Goal: Task Accomplishment & Management: Manage account settings

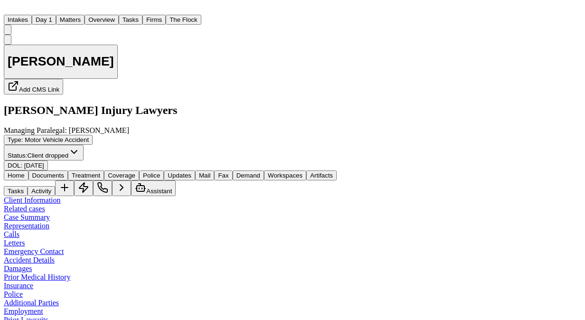
click at [84, 15] on button "Matters" at bounding box center [70, 20] width 28 height 10
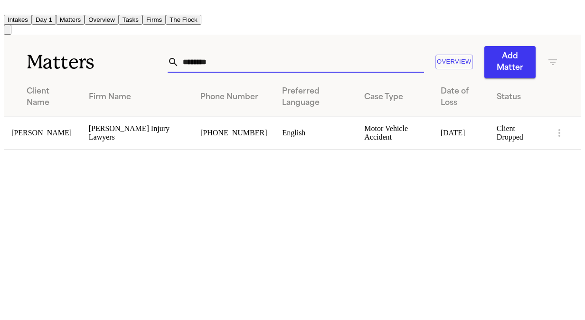
drag, startPoint x: 227, startPoint y: 60, endPoint x: 85, endPoint y: 49, distance: 141.8
click at [85, 49] on div "Matters ******** Overview Add Matter" at bounding box center [292, 57] width 577 height 44
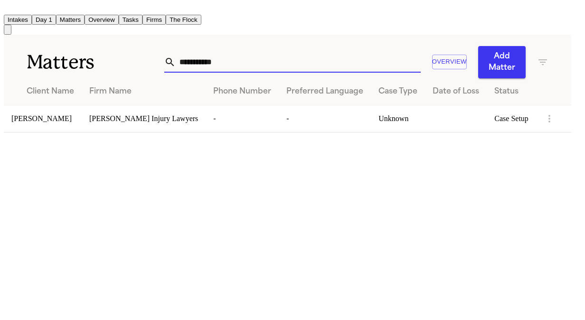
type input "**********"
click at [56, 114] on span "[PERSON_NAME]" at bounding box center [41, 118] width 60 height 8
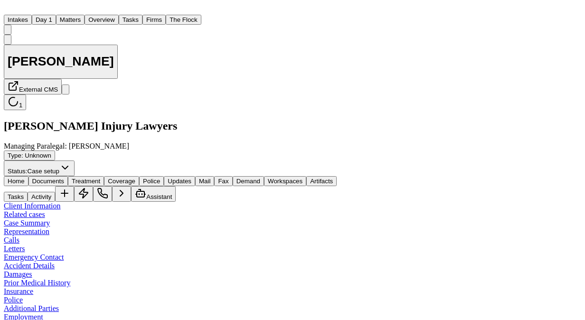
click at [437, 186] on div "Tasks Activity Assistant" at bounding box center [292, 194] width 577 height 16
click at [55, 192] on button "Activity" at bounding box center [42, 197] width 28 height 10
click at [74, 176] on div "Home Documents Treatment Coverage Police Updates Mail Fax Demand Workspaces Art…" at bounding box center [292, 189] width 577 height 26
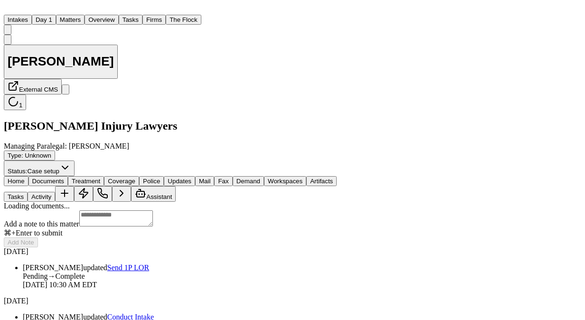
click at [64, 177] on span "Documents" at bounding box center [48, 180] width 32 height 7
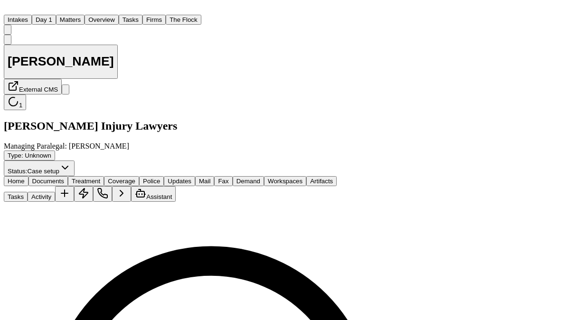
click at [28, 192] on button "Tasks" at bounding box center [16, 197] width 24 height 10
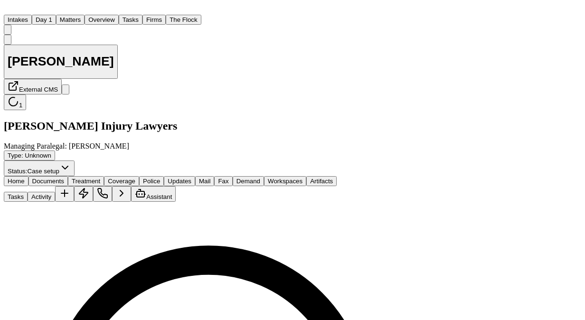
scroll to position [222, 0]
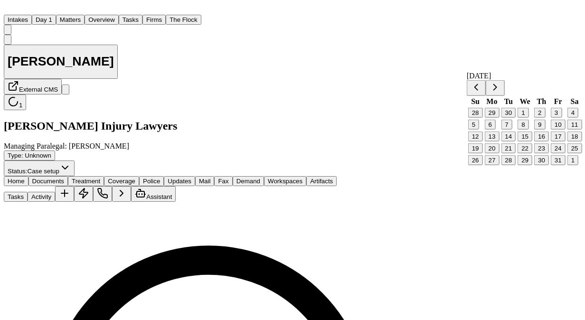
click at [539, 141] on button "16" at bounding box center [541, 136] width 15 height 10
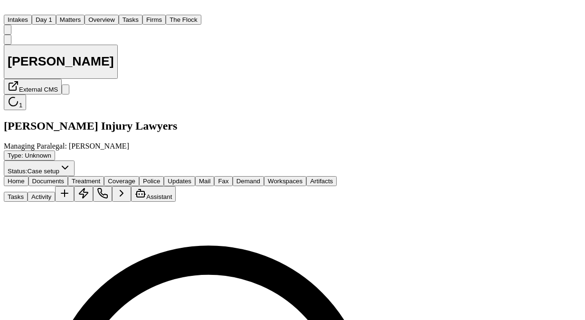
scroll to position [174, 0]
type textarea "**********"
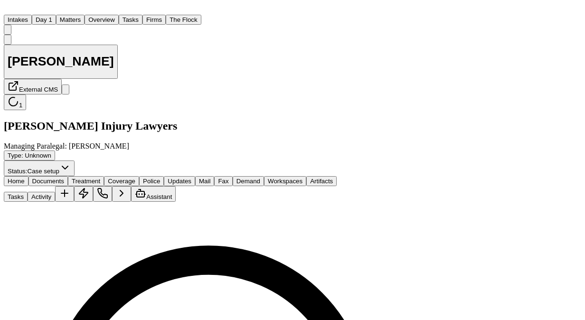
click at [84, 15] on button "Matters" at bounding box center [70, 20] width 28 height 10
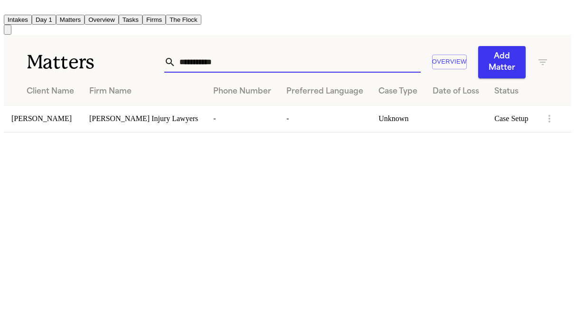
drag, startPoint x: 241, startPoint y: 53, endPoint x: 76, endPoint y: 67, distance: 164.7
click at [76, 67] on div "**********" at bounding box center [287, 57] width 567 height 44
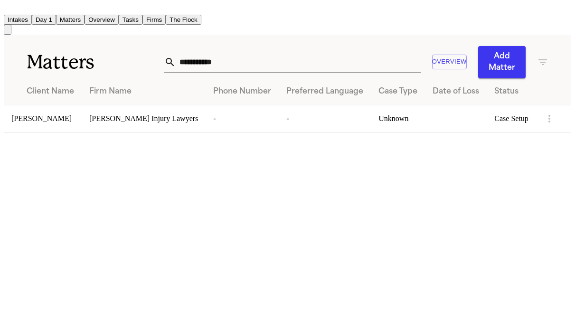
click at [76, 67] on h1 "Matters" at bounding box center [96, 62] width 138 height 24
click at [236, 60] on input "**********" at bounding box center [298, 62] width 245 height 21
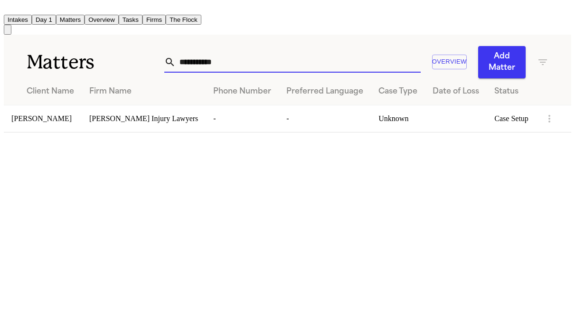
click at [236, 60] on input "**********" at bounding box center [298, 62] width 245 height 21
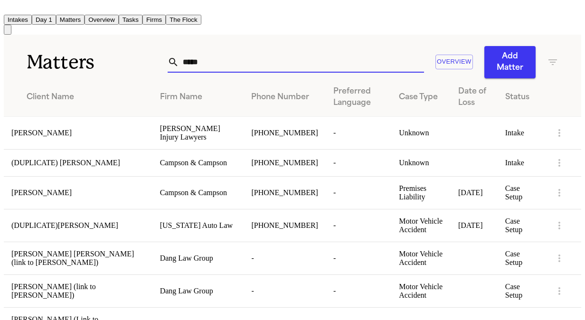
type input "*****"
click at [93, 136] on div "Brian Dudaniec" at bounding box center [77, 133] width 133 height 9
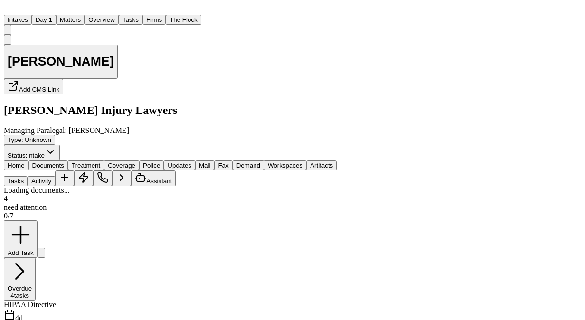
click at [64, 162] on span "Documents" at bounding box center [48, 165] width 32 height 7
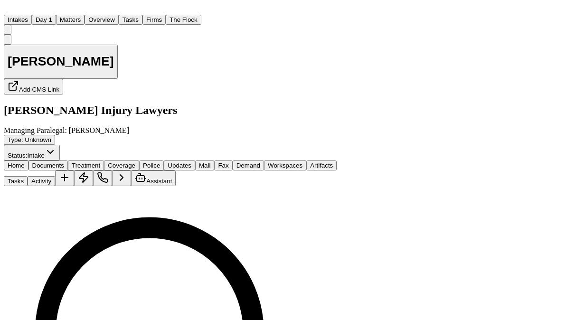
click at [25, 162] on span "Home" at bounding box center [16, 165] width 17 height 7
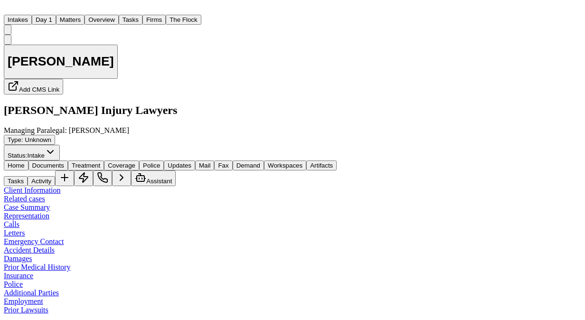
click at [84, 15] on button "Matters" at bounding box center [70, 20] width 28 height 10
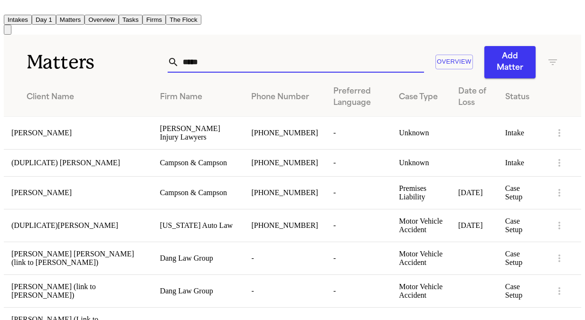
drag, startPoint x: 220, startPoint y: 58, endPoint x: 94, endPoint y: 56, distance: 125.8
click at [94, 56] on div "Matters ***** Overview Add Matter" at bounding box center [292, 57] width 577 height 44
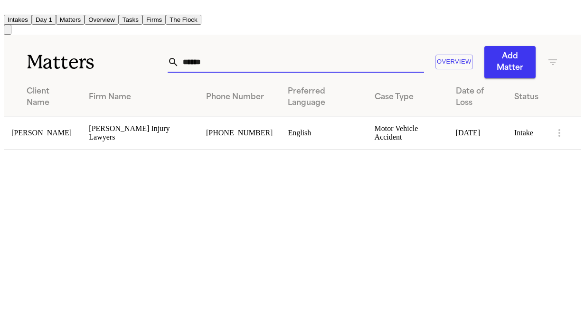
type input "******"
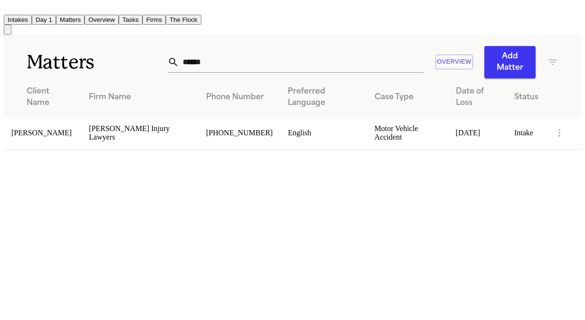
click at [56, 129] on span "Derrick Botley" at bounding box center [41, 133] width 60 height 8
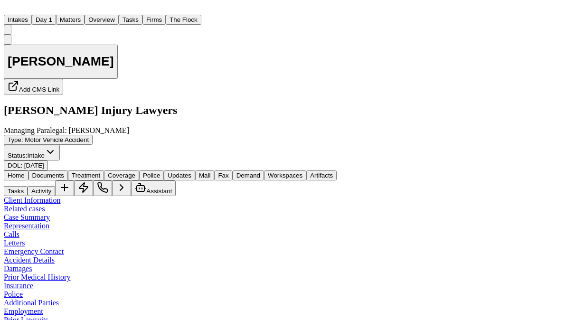
click at [72, 170] on div "Home Documents Treatment Coverage Police Updates Mail Fax Demand Workspaces Art…" at bounding box center [292, 183] width 577 height 26
click at [64, 172] on span "Documents" at bounding box center [48, 175] width 32 height 7
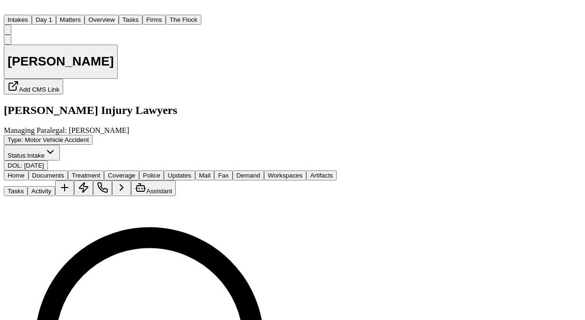
click at [45, 152] on span "Intake" at bounding box center [36, 155] width 17 height 7
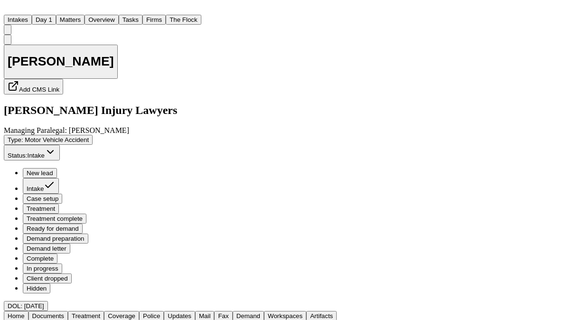
click at [58, 195] on span "Case setup" at bounding box center [43, 198] width 32 height 7
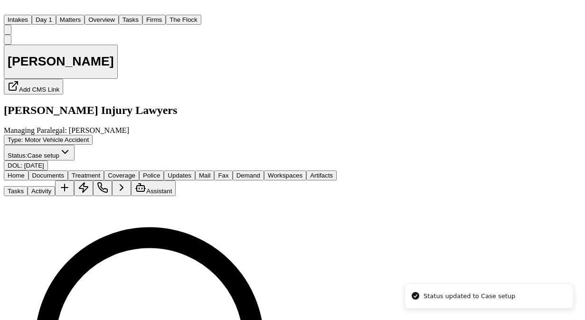
click at [266, 81] on div "Derrick Botley Add CMS Link George Sink Injury Lawyers Managing Paralegal: Jess…" at bounding box center [170, 103] width 333 height 136
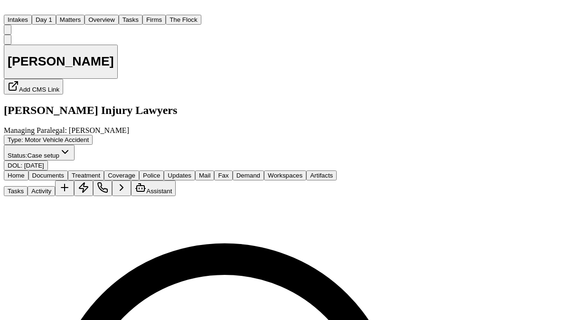
click at [62, 90] on div "Derrick Botley Add CMS Link George Sink Injury Lawyers Managing Paralegal: Jess…" at bounding box center [256, 103] width 504 height 136
type input "*****"
click at [519, 179] on div "Complete" at bounding box center [505, 175] width 27 height 7
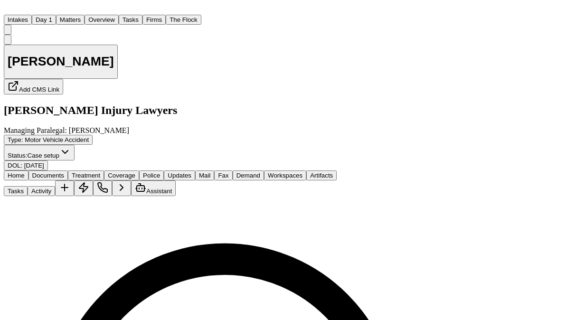
type input "*****"
click at [519, 179] on div "Complete" at bounding box center [505, 175] width 27 height 7
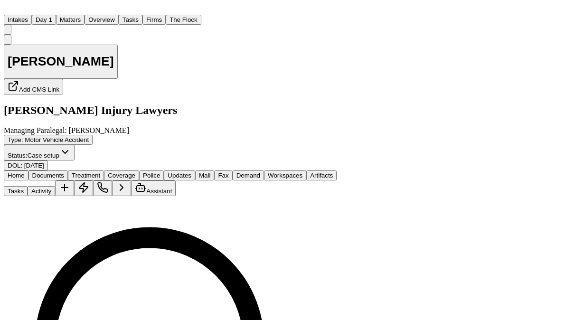
select select "**********"
click at [336, 79] on div "Derrick Botley Add CMS Link George Sink Injury Lawyers Managing Paralegal: Jess…" at bounding box center [170, 103] width 333 height 136
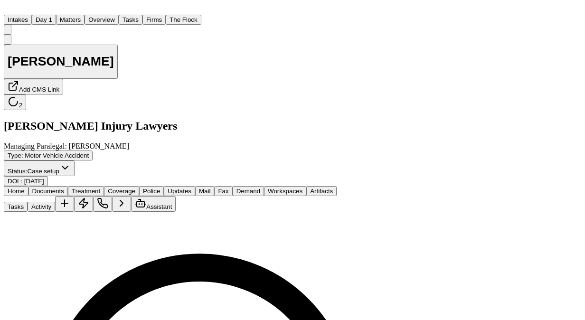
scroll to position [193, 0]
type textarea "**********"
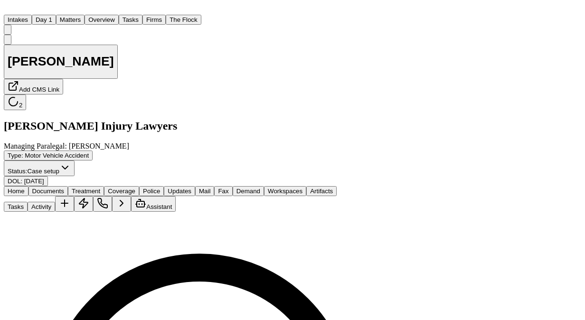
scroll to position [0, 0]
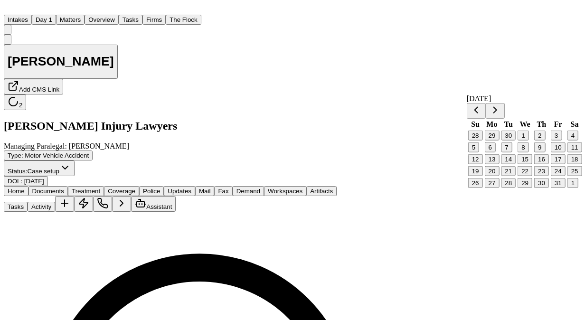
click at [544, 164] on button "16" at bounding box center [541, 159] width 15 height 10
click at [323, 84] on div "Derrick Botley Add CMS Link 2 George Sink Injury Lawyers Managing Paralegal: Je…" at bounding box center [227, 111] width 447 height 152
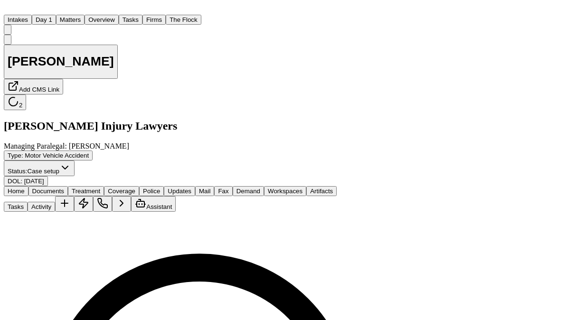
click at [32, 15] on button "Intakes" at bounding box center [18, 20] width 28 height 10
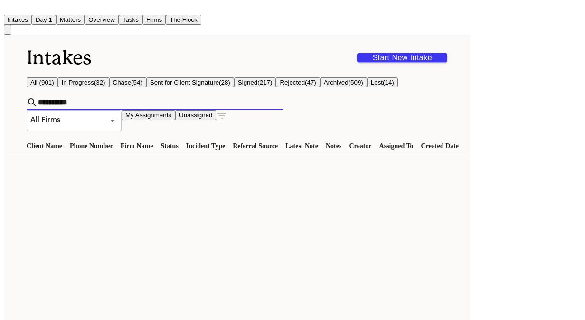
click at [107, 102] on input "**********" at bounding box center [160, 102] width 245 height 15
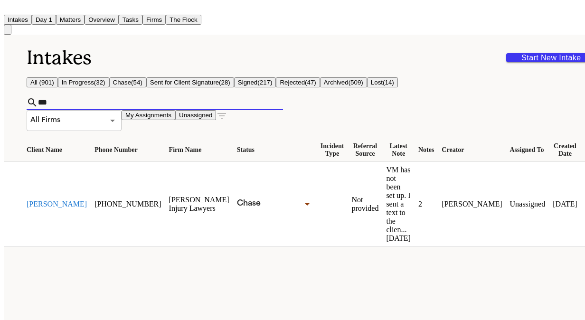
type input "***"
click at [35, 200] on button "Brian Dudaniec" at bounding box center [57, 204] width 60 height 9
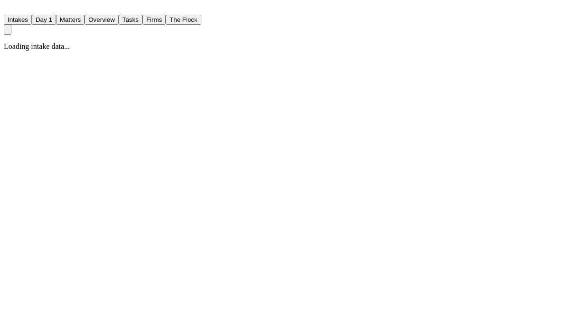
select select "**********"
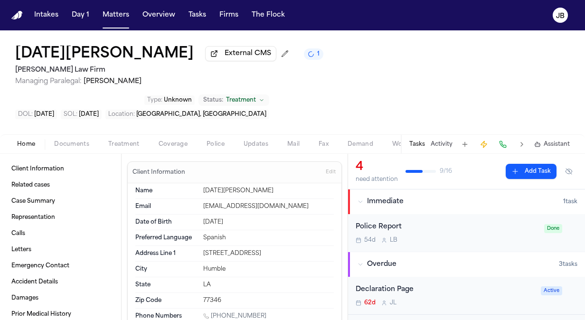
click at [126, 140] on span "Treatment" at bounding box center [123, 144] width 31 height 8
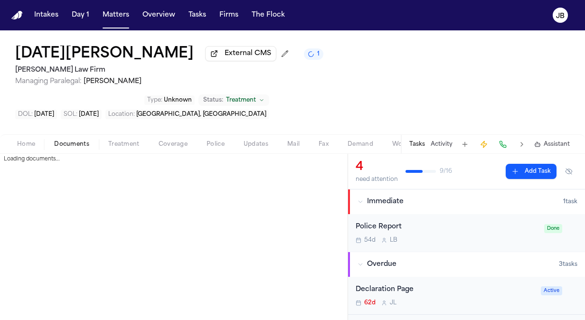
click at [65, 140] on span "Documents" at bounding box center [71, 144] width 35 height 8
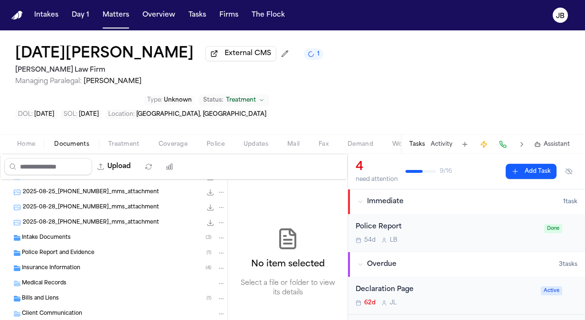
scroll to position [106, 0]
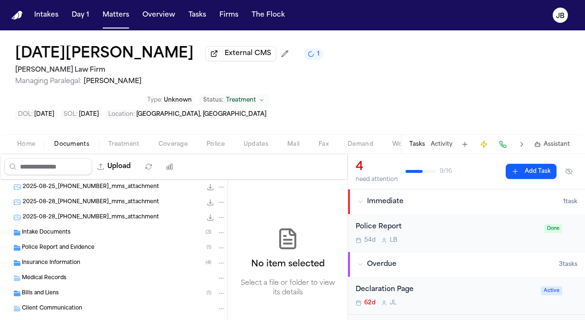
click at [61, 289] on div "Bills and Liens ( 1 )" at bounding box center [124, 293] width 204 height 9
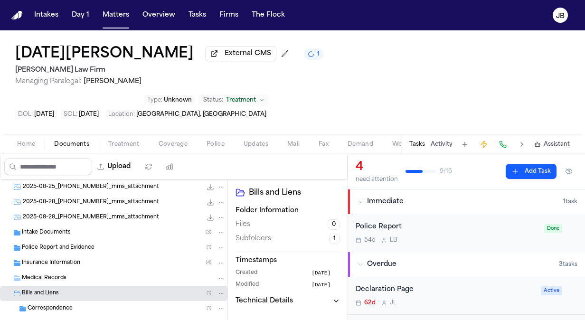
click at [59, 305] on span "Correspondence" at bounding box center [50, 309] width 45 height 8
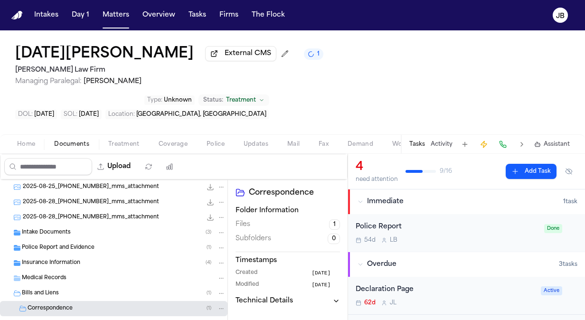
click at [51, 274] on span "Medical Records" at bounding box center [44, 278] width 45 height 8
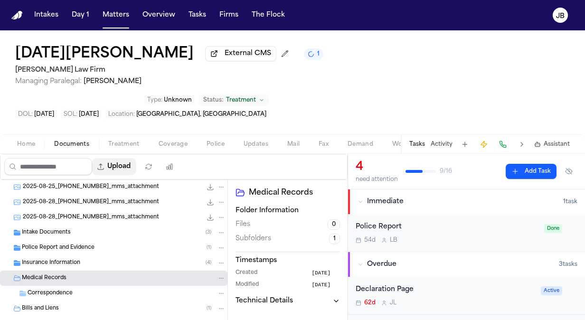
click at [129, 158] on button "Upload" at bounding box center [114, 166] width 44 height 17
select select "**********"
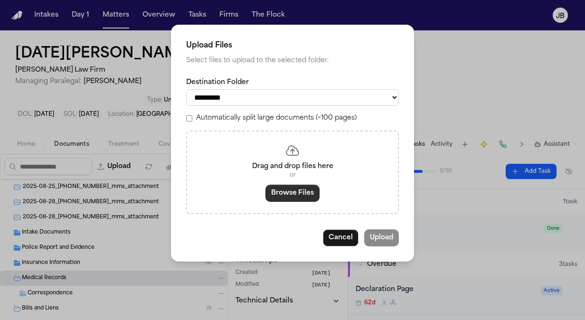
click at [290, 199] on button "Browse Files" at bounding box center [292, 193] width 54 height 17
click at [335, 238] on button "Cancel" at bounding box center [341, 237] width 36 height 17
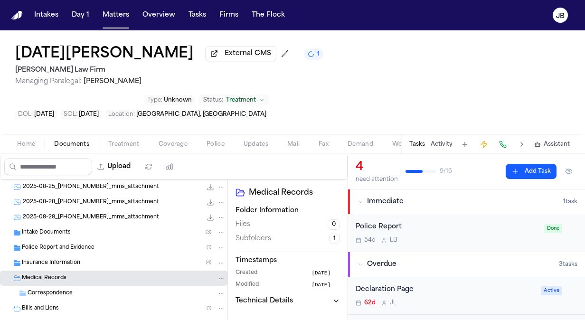
click at [29, 140] on span "Home" at bounding box center [26, 144] width 18 height 8
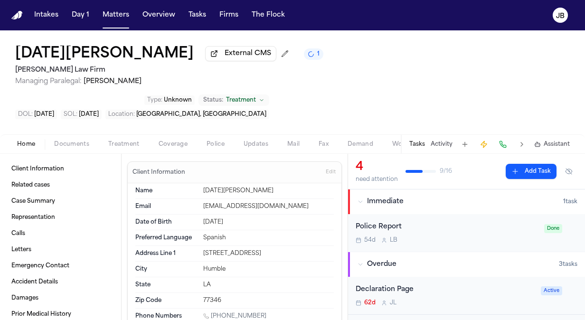
drag, startPoint x: 266, startPoint y: 217, endPoint x: 185, endPoint y: 209, distance: 81.1
click at [185, 209] on dl "Name Lucia Mendoza Email lucylijth@gmail.com Date of Birth Feb 28, 1981 Preferr…" at bounding box center [234, 245] width 198 height 125
click at [197, 12] on button "Tasks" at bounding box center [197, 15] width 25 height 17
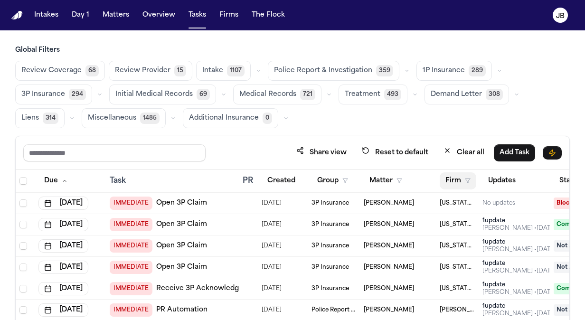
click at [472, 177] on button "Firm" at bounding box center [457, 180] width 37 height 17
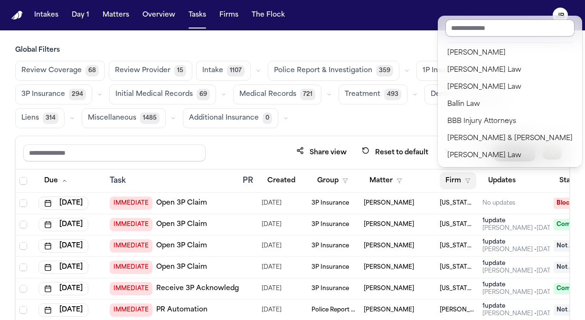
click at [491, 29] on input "text" at bounding box center [509, 27] width 129 height 17
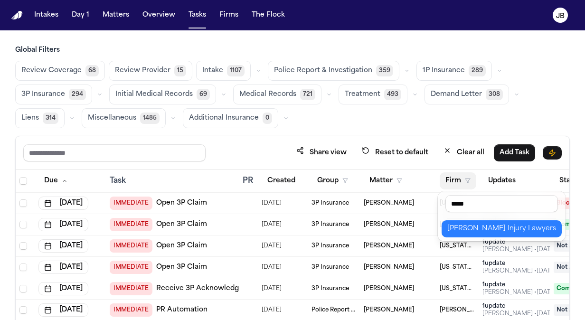
type input "*****"
click at [495, 224] on div "George Sink Injury Lawyers" at bounding box center [501, 228] width 109 height 11
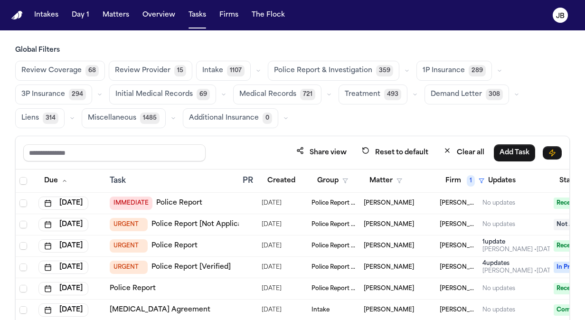
click at [368, 101] on button "Treatment 493" at bounding box center [372, 94] width 69 height 20
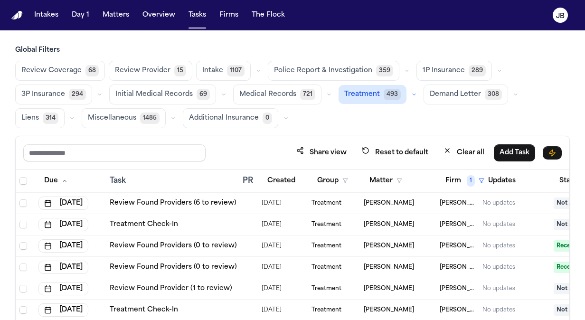
click at [408, 94] on button "button" at bounding box center [413, 94] width 11 height 11
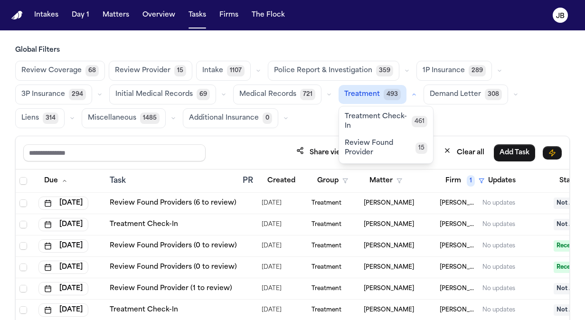
click at [382, 119] on span "Treatment Check-In" at bounding box center [377, 121] width 67 height 19
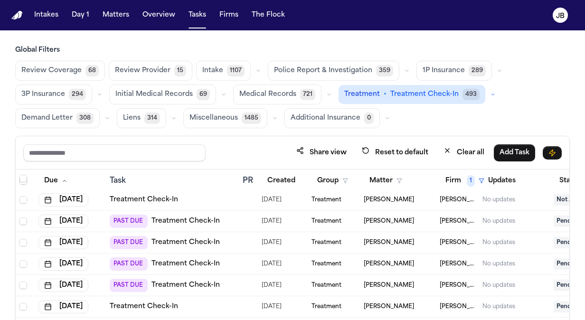
scroll to position [27, 0]
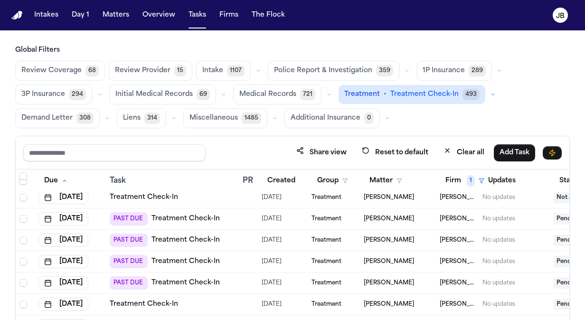
click at [246, 259] on div at bounding box center [246, 262] width 8 height 8
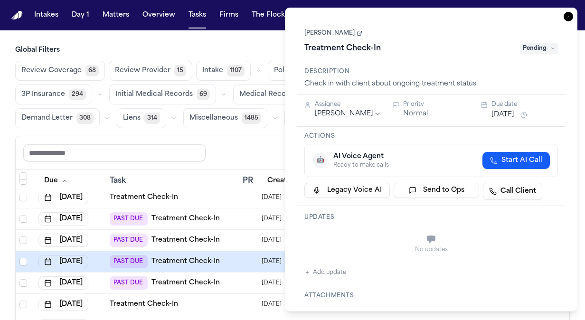
click at [493, 115] on button "Oct 13, 2025" at bounding box center [502, 114] width 23 height 9
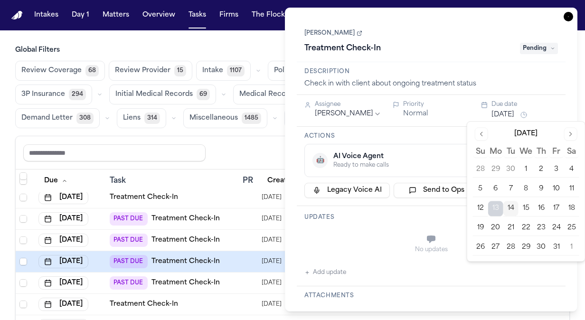
click at [521, 203] on button "15" at bounding box center [525, 208] width 15 height 15
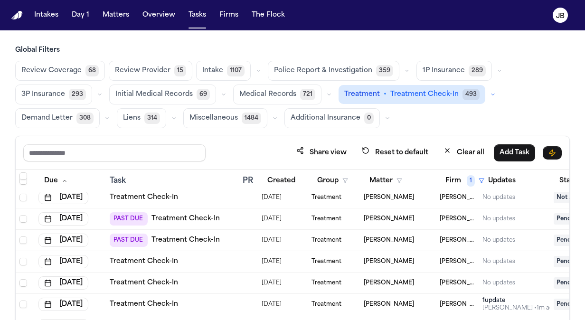
click at [242, 154] on div "Share view Reset to default Clear all Add Task" at bounding box center [292, 153] width 538 height 18
click at [165, 233] on div "PAST DUE Treatment Check-In" at bounding box center [165, 239] width 110 height 13
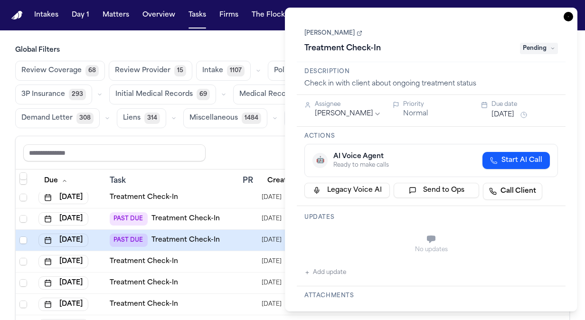
click at [514, 115] on button "Oct 13, 2025" at bounding box center [502, 114] width 23 height 9
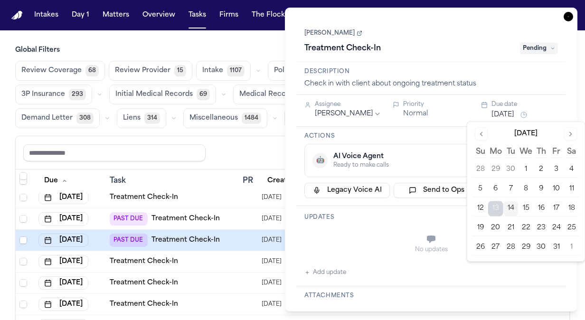
click at [523, 206] on button "15" at bounding box center [525, 208] width 15 height 15
click at [337, 32] on link "Brandon Chadwick" at bounding box center [333, 33] width 58 height 8
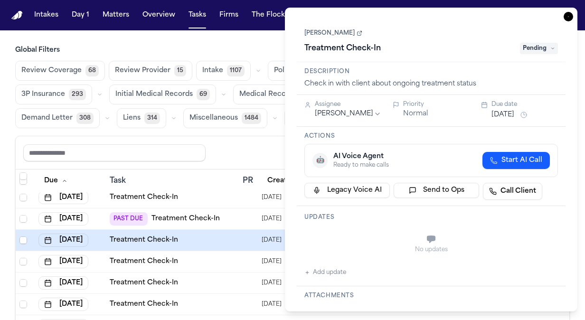
click at [569, 16] on icon "button" at bounding box center [567, 16] width 9 height 9
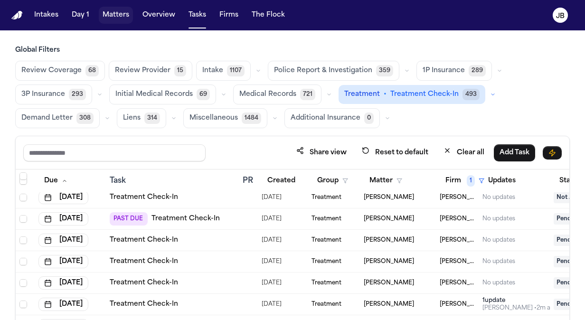
click at [109, 15] on button "Matters" at bounding box center [116, 15] width 34 height 17
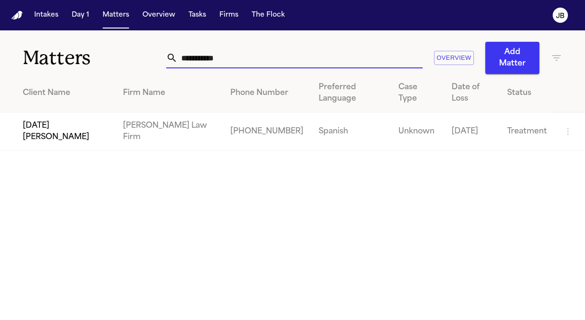
drag, startPoint x: 237, startPoint y: 61, endPoint x: 129, endPoint y: 48, distance: 108.9
click at [129, 48] on div "**********" at bounding box center [292, 52] width 585 height 44
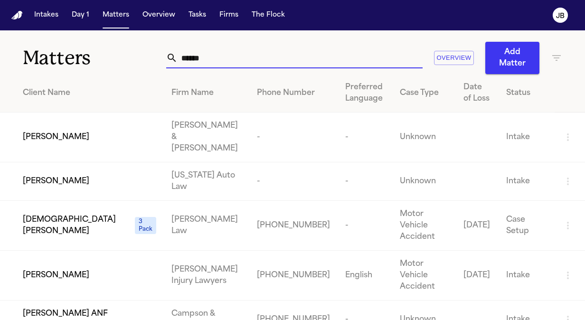
type input "*******"
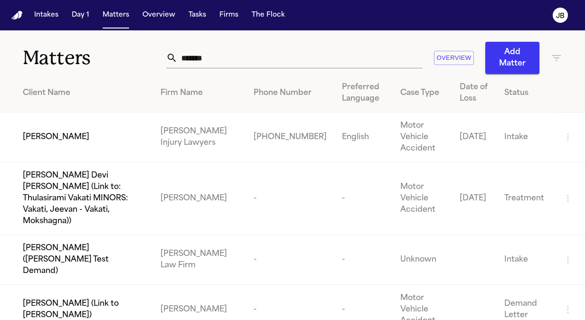
click at [71, 116] on td "Keionna Hollins" at bounding box center [76, 137] width 153 height 50
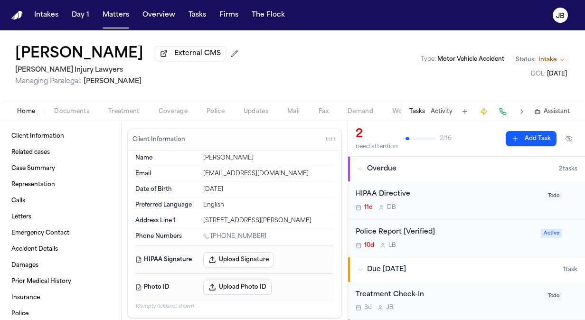
click at [85, 113] on span "Documents" at bounding box center [71, 112] width 35 height 8
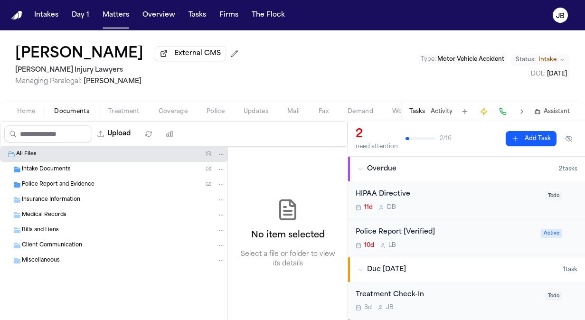
click at [47, 181] on span "Police Report and Evidence" at bounding box center [58, 185] width 73 height 8
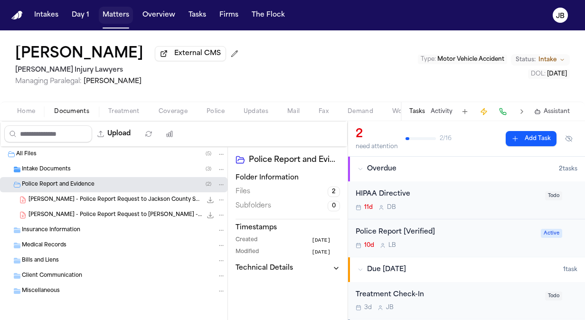
click at [109, 9] on button "Matters" at bounding box center [116, 15] width 34 height 17
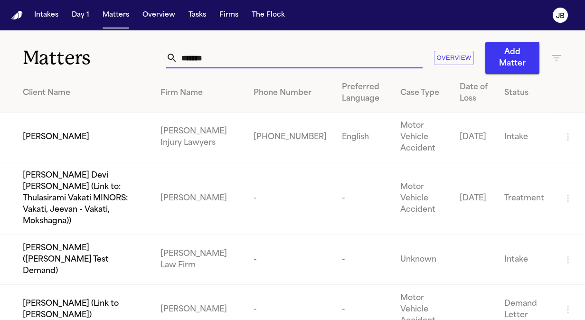
drag, startPoint x: 225, startPoint y: 51, endPoint x: 125, endPoint y: 51, distance: 100.1
click at [125, 51] on div "Matters ******* Overview Add Matter" at bounding box center [292, 52] width 585 height 44
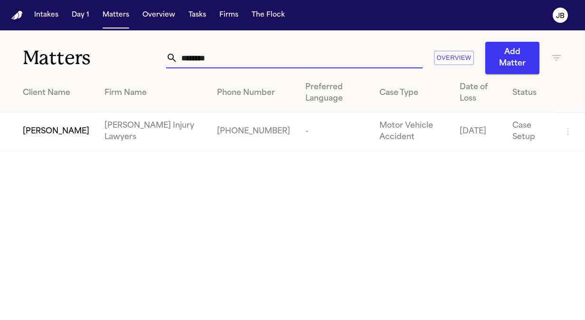
type input "********"
click at [78, 118] on td "Andrew Brodowski" at bounding box center [48, 131] width 97 height 38
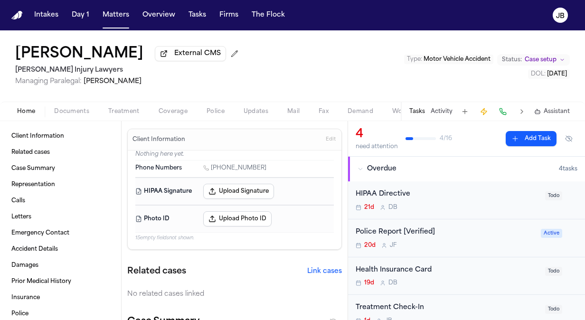
click at [53, 109] on button "Documents" at bounding box center [72, 111] width 54 height 11
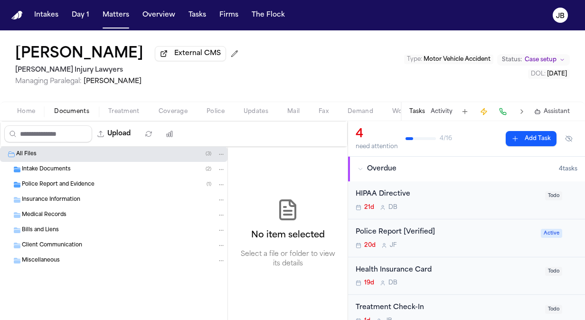
click at [46, 184] on span "Police Report and Evidence" at bounding box center [58, 185] width 73 height 8
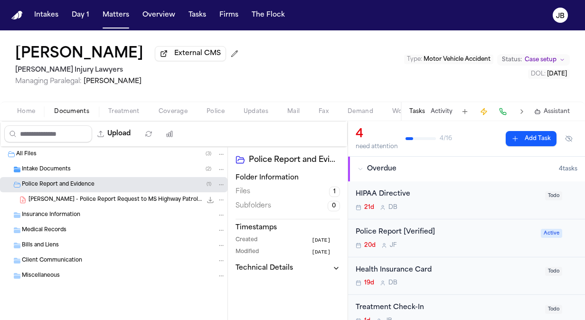
click at [95, 196] on span "A. Brodowski - Police Report Request to MS Highway Patrol - 10.10.25" at bounding box center [114, 200] width 173 height 8
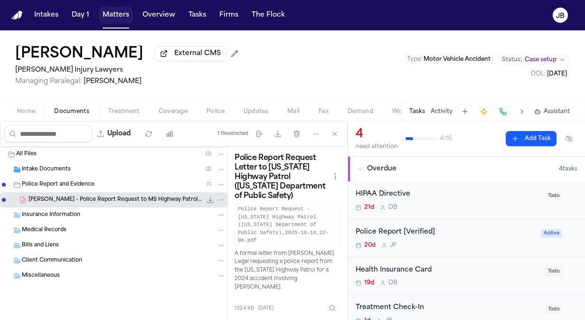
click at [105, 20] on button "Matters" at bounding box center [116, 15] width 34 height 17
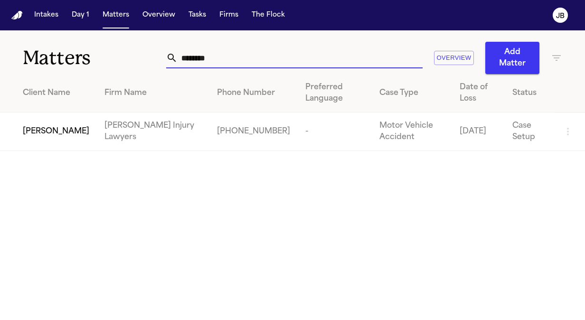
drag, startPoint x: 233, startPoint y: 56, endPoint x: 82, endPoint y: 49, distance: 151.5
click at [82, 49] on div "Matters ******** Overview Add Matter" at bounding box center [292, 52] width 585 height 44
type input "**********"
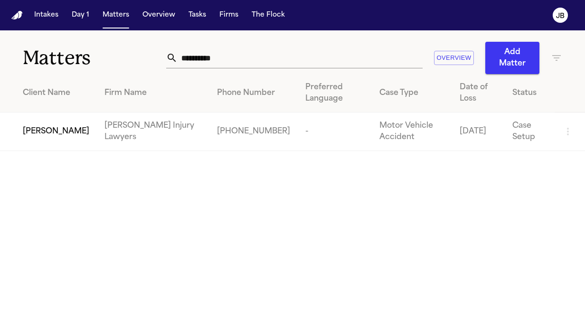
click at [46, 131] on span "Cody Adams" at bounding box center [56, 131] width 66 height 11
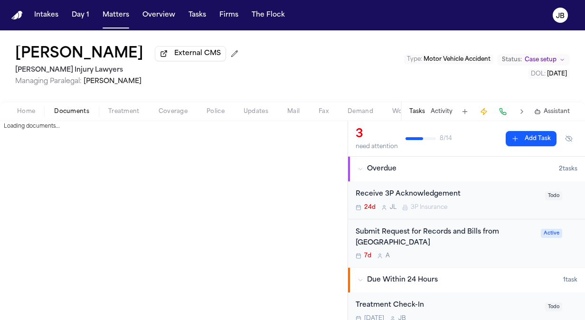
click at [72, 112] on span "Documents" at bounding box center [71, 112] width 35 height 8
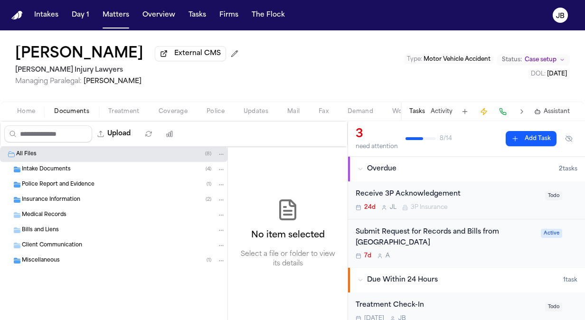
click at [48, 182] on span "Police Report and Evidence" at bounding box center [58, 185] width 73 height 8
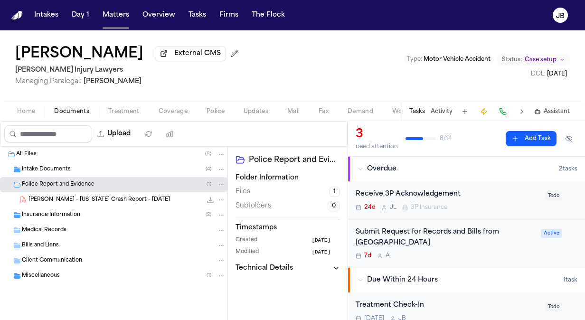
click at [72, 213] on span "Insurance Information" at bounding box center [51, 215] width 58 height 8
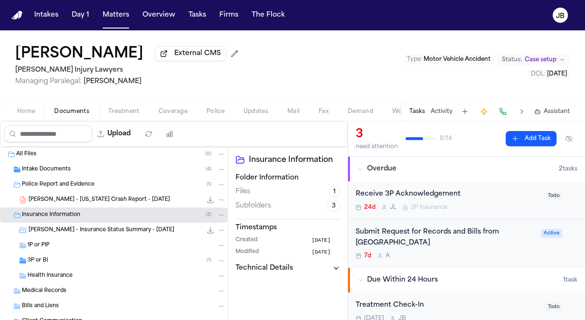
click at [74, 226] on span "C. Adams - Insurance Status Summary - 10.7.25" at bounding box center [101, 230] width 146 height 8
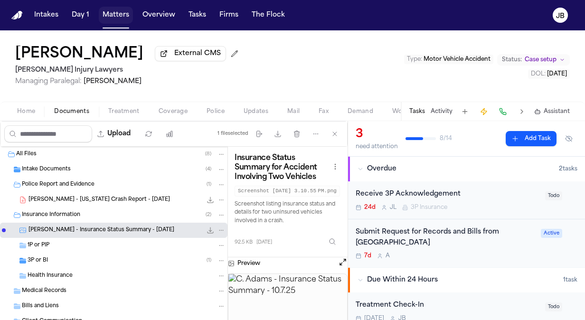
click at [123, 11] on button "Matters" at bounding box center [116, 15] width 34 height 17
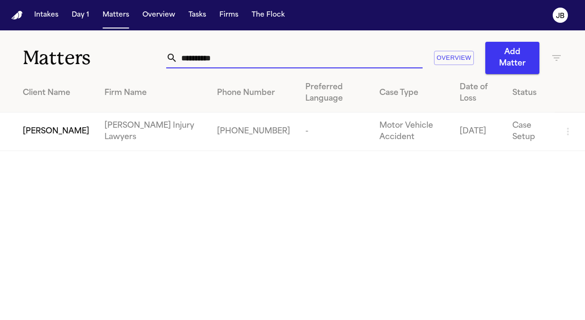
drag, startPoint x: 230, startPoint y: 54, endPoint x: 112, endPoint y: 46, distance: 118.0
click at [112, 46] on div "**********" at bounding box center [292, 52] width 585 height 44
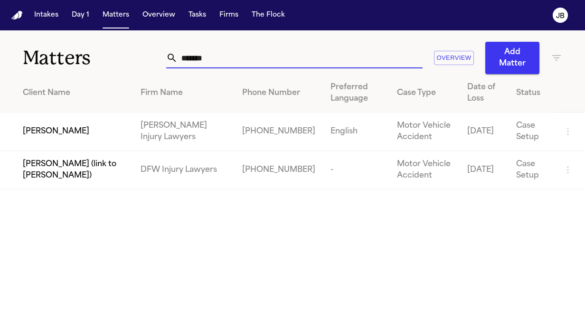
type input "*******"
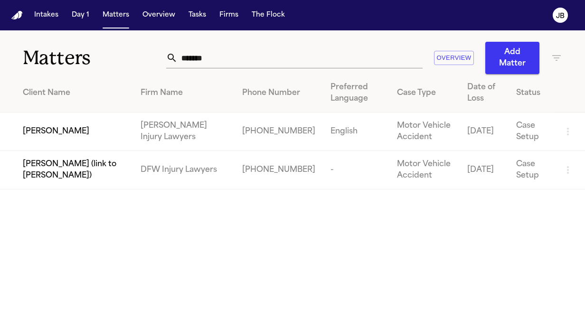
click at [55, 128] on span "David Whatley" at bounding box center [56, 131] width 66 height 11
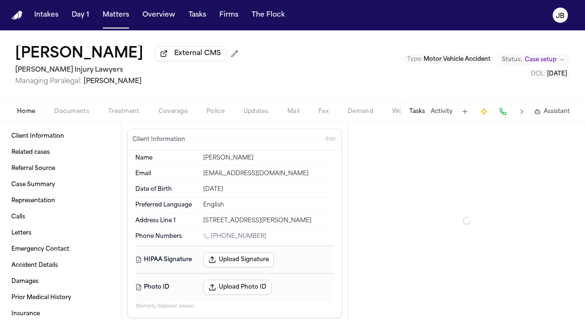
click at [71, 102] on div "Home Documents Treatment Coverage Police Updates Mail Fax Demand Workspaces Art…" at bounding box center [292, 111] width 585 height 19
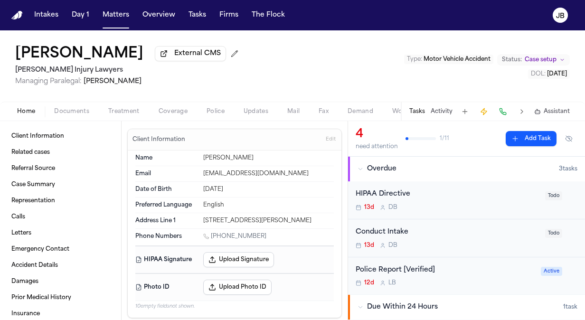
click at [68, 106] on button "Documents" at bounding box center [72, 111] width 54 height 11
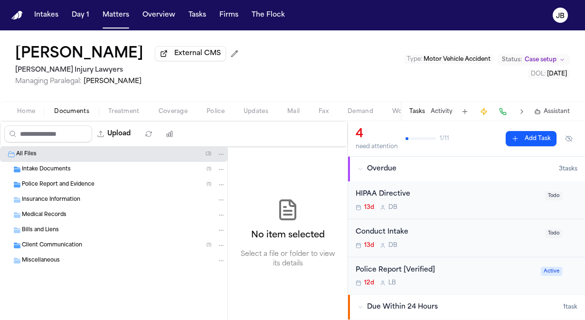
click at [46, 182] on span "Police Report and Evidence" at bounding box center [58, 185] width 73 height 8
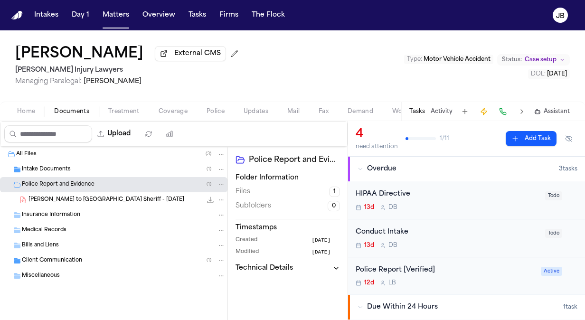
click at [63, 196] on span "D. Whatley - LOR to Grenada Sheriff - 10.7.25" at bounding box center [106, 200] width 156 height 8
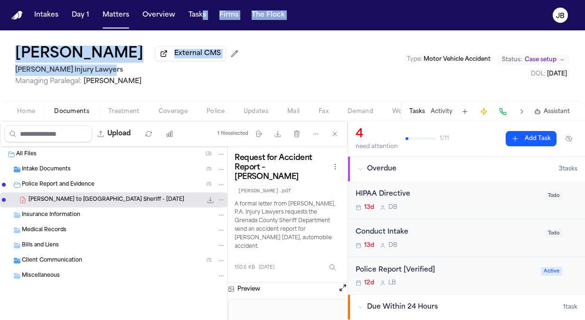
drag, startPoint x: 255, startPoint y: 72, endPoint x: 196, endPoint y: 22, distance: 76.7
click at [196, 22] on div "Intakes Day 1 Matters Overview Tasks Firms The Flock JB David Whatley External …" at bounding box center [292, 160] width 585 height 320
click at [196, 20] on button "Tasks" at bounding box center [197, 15] width 25 height 17
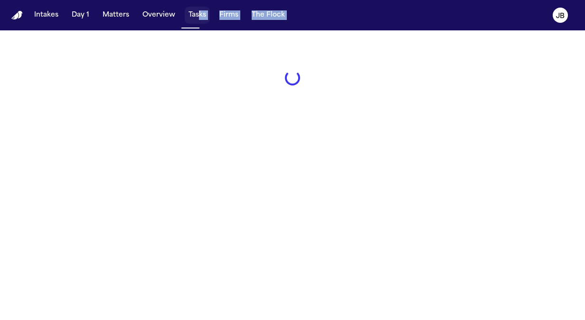
click at [196, 20] on button "Tasks" at bounding box center [197, 15] width 25 height 17
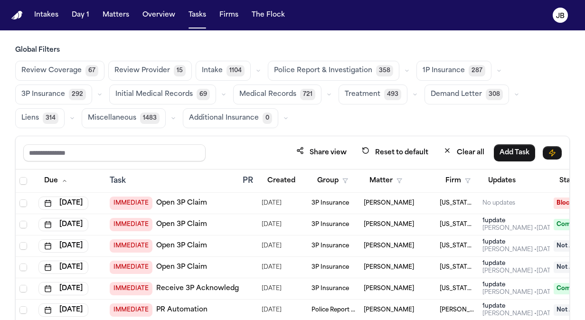
click at [314, 41] on main "Global Filters Review Coverage 67 Review Provider 15 Intake 1104 Police Report …" at bounding box center [292, 174] width 585 height 289
click at [455, 75] on span "1P Insurance" at bounding box center [443, 70] width 42 height 9
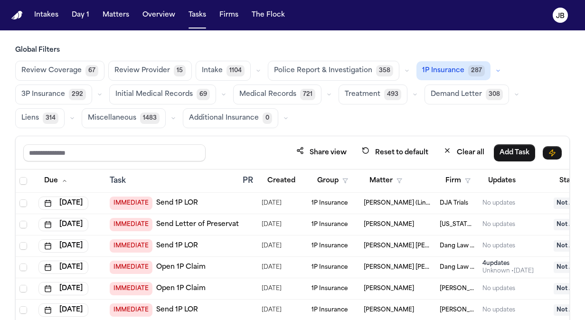
click at [42, 91] on span "3P Insurance" at bounding box center [43, 94] width 44 height 9
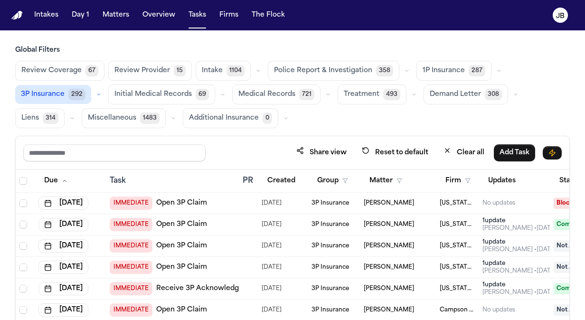
click at [97, 96] on icon "button" at bounding box center [99, 95] width 6 height 6
click at [60, 158] on span "LOR Acknowledgement" at bounding box center [54, 159] width 67 height 19
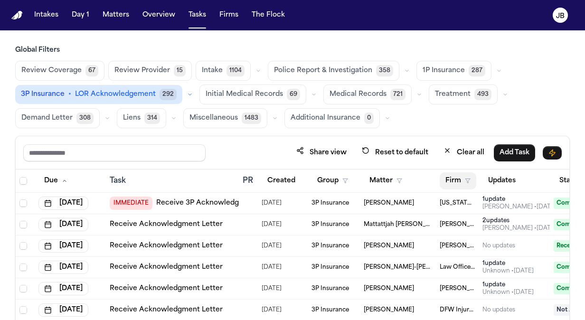
click at [467, 179] on icon "button" at bounding box center [468, 181] width 6 height 6
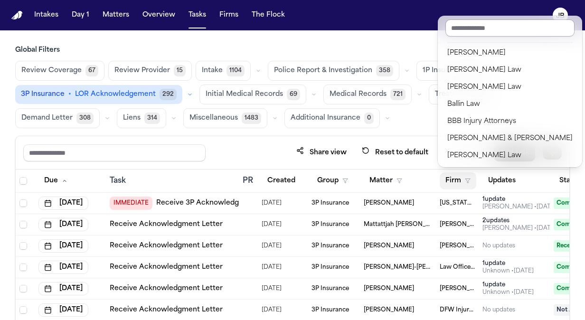
click at [471, 31] on input "text" at bounding box center [509, 27] width 129 height 17
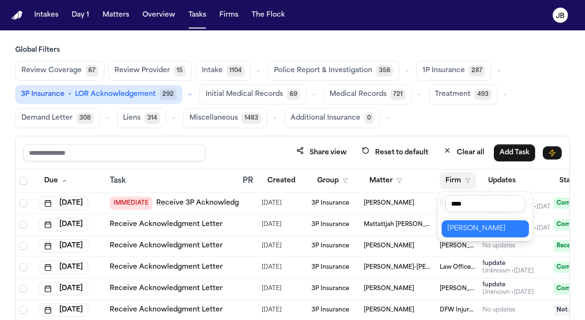
type input "****"
click at [465, 234] on button "[PERSON_NAME]" at bounding box center [484, 228] width 87 height 17
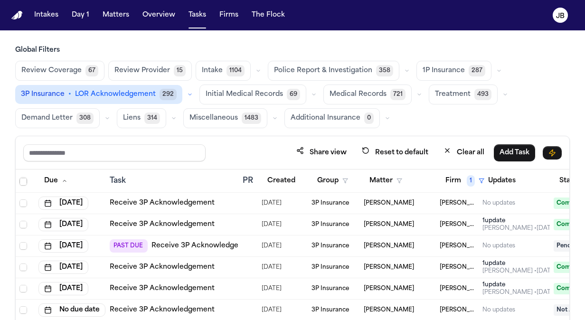
scroll to position [177, 0]
click at [543, 235] on td "No updates" at bounding box center [513, 245] width 71 height 21
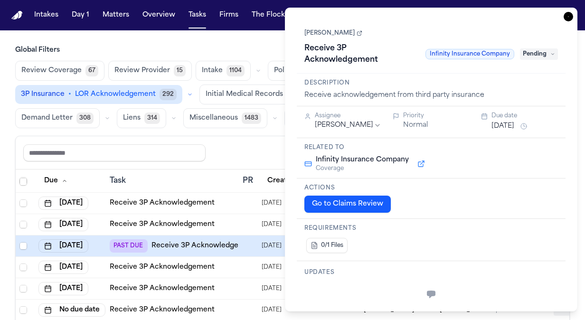
click at [563, 15] on div "**********" at bounding box center [431, 160] width 292 height 304
click at [323, 35] on link "[PERSON_NAME]" at bounding box center [333, 33] width 58 height 8
click at [566, 16] on icon "button" at bounding box center [567, 16] width 9 height 9
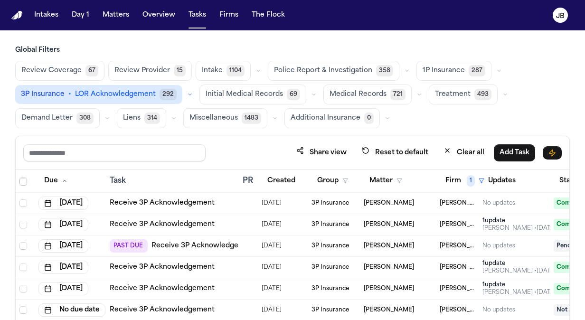
click at [318, 69] on span "Police Report & Investigation" at bounding box center [323, 70] width 98 height 9
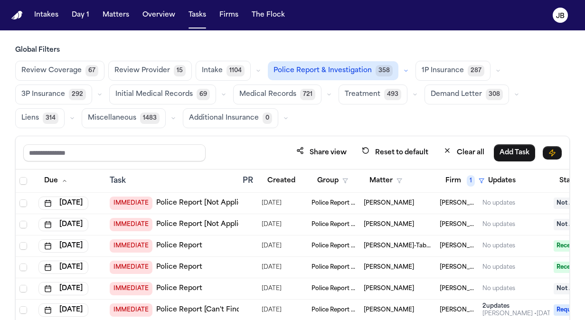
click at [430, 66] on span "1P Insurance" at bounding box center [442, 70] width 42 height 9
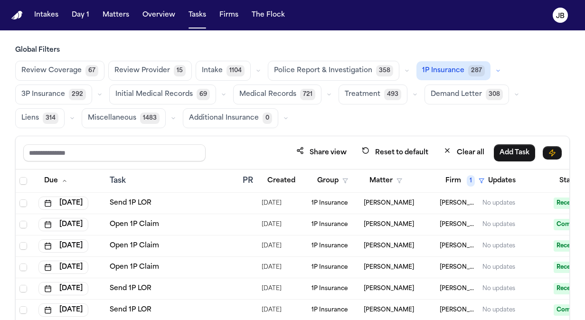
click at [495, 72] on icon "button" at bounding box center [498, 71] width 6 height 6
click at [552, 99] on div "Review Coverage 67 Review Provider 15 Intake 1104 Police Report & Investigation…" at bounding box center [292, 94] width 554 height 67
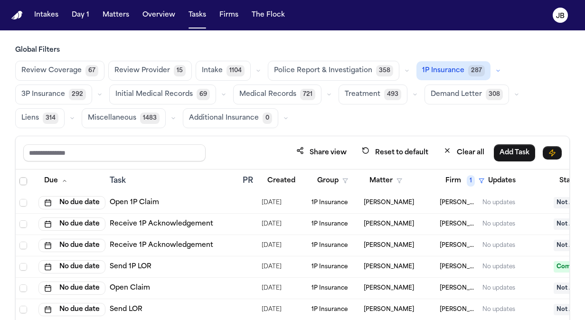
scroll to position [818, 0]
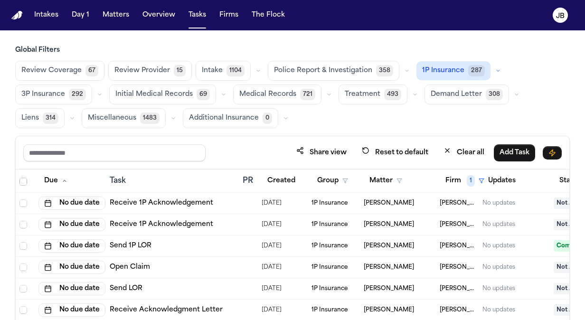
click at [35, 92] on span "3P Insurance" at bounding box center [43, 94] width 44 height 9
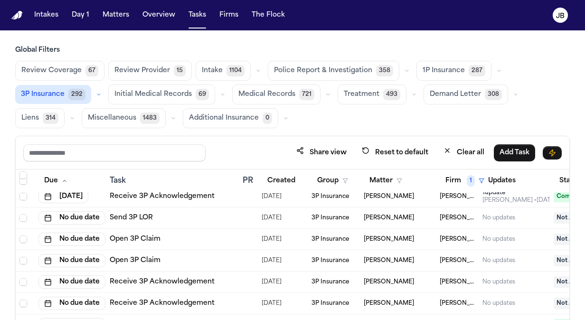
click at [97, 92] on icon "button" at bounding box center [99, 95] width 6 height 6
click at [64, 156] on span "LOR Acknowledgement" at bounding box center [54, 159] width 67 height 19
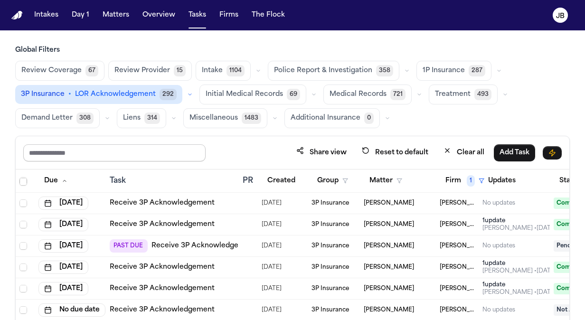
scroll to position [177, 0]
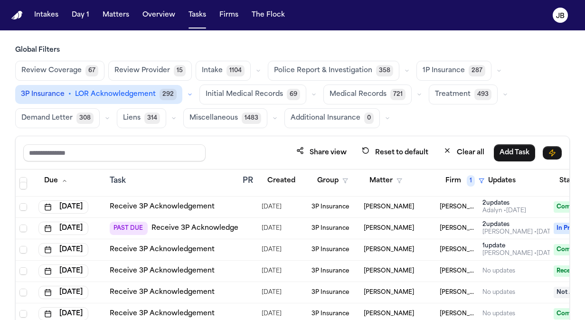
scroll to position [177, 0]
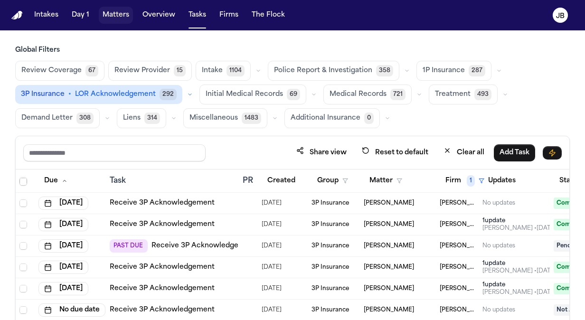
click at [110, 14] on button "Matters" at bounding box center [116, 15] width 34 height 17
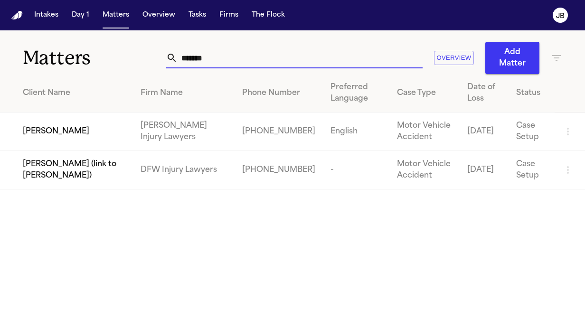
drag, startPoint x: 102, startPoint y: 55, endPoint x: 56, endPoint y: 55, distance: 45.5
click at [56, 55] on div "Matters ******* Overview Add Matter" at bounding box center [292, 52] width 585 height 44
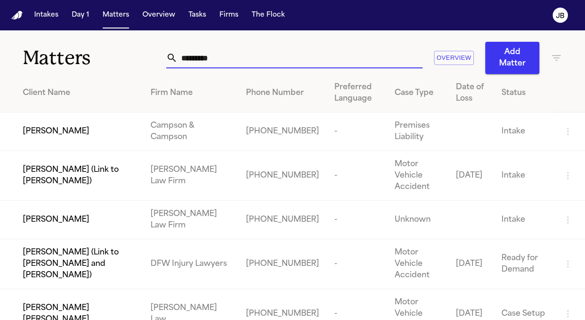
type input "*********"
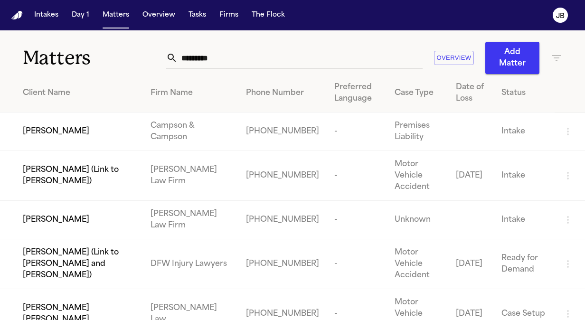
click at [120, 214] on div "Maria Eneldina Torres" at bounding box center [79, 219] width 112 height 11
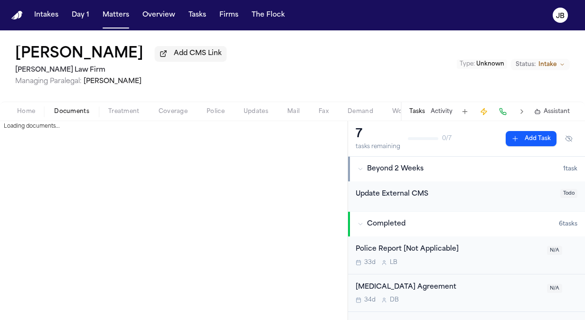
click at [82, 110] on span "Documents" at bounding box center [71, 112] width 35 height 8
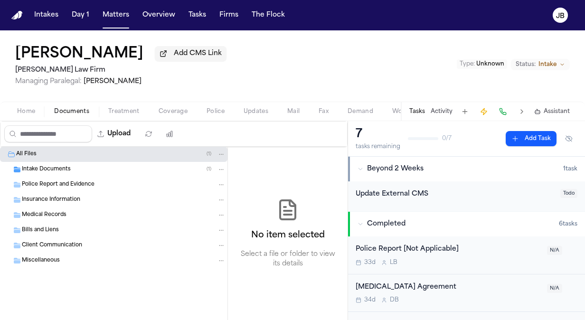
click at [52, 166] on span "Intake Documents" at bounding box center [46, 170] width 49 height 8
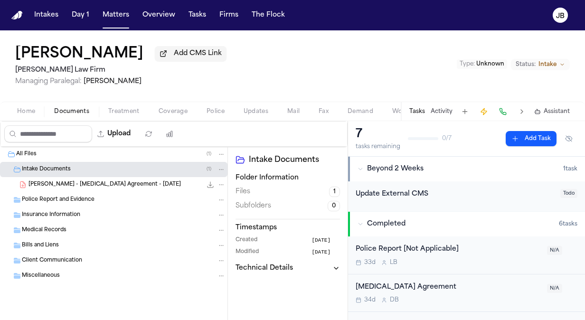
click at [82, 181] on span "M. Torres - Retainer Agreement - 3.10.25" at bounding box center [104, 185] width 152 height 8
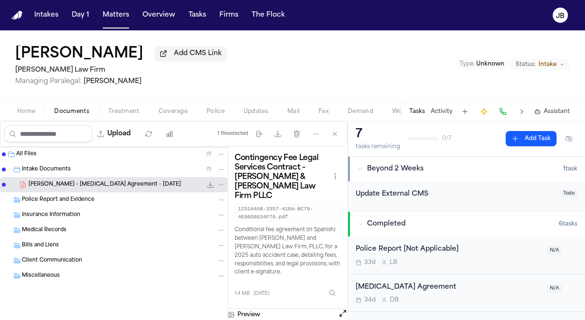
drag, startPoint x: 0, startPoint y: 54, endPoint x: 171, endPoint y: 52, distance: 170.8
click at [171, 52] on div "Maria Eneldina Torres Add CMS Link Ruy Mireles Law Firm Managing Paralegal: Jes…" at bounding box center [292, 65] width 585 height 71
click at [120, 10] on button "Matters" at bounding box center [116, 15] width 34 height 17
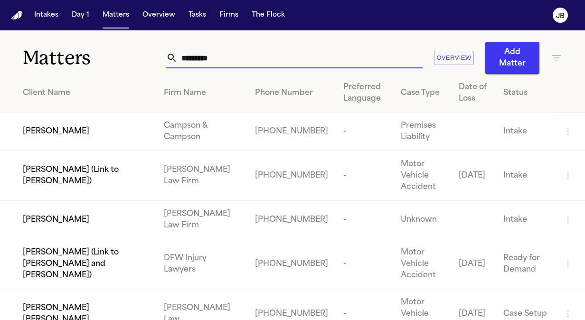
drag, startPoint x: 166, startPoint y: 64, endPoint x: 65, endPoint y: 72, distance: 100.9
click at [65, 72] on div "Matters ********* Overview Add Matter" at bounding box center [292, 52] width 585 height 44
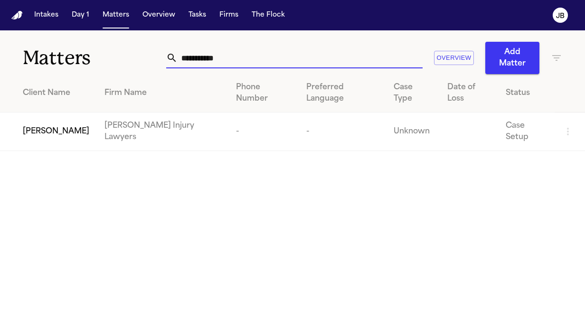
type input "**********"
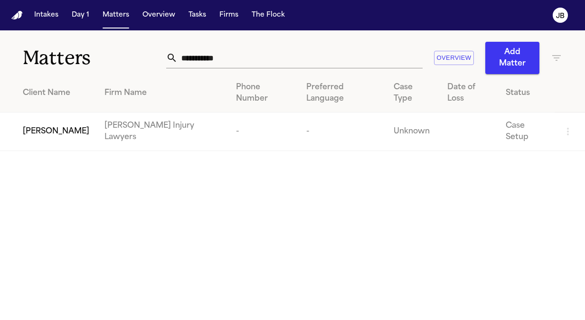
click at [55, 126] on span "Jason Gandy" at bounding box center [56, 131] width 66 height 11
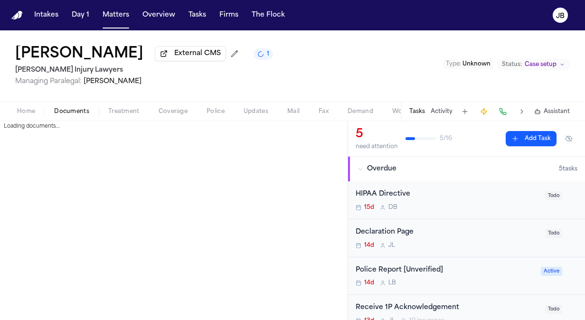
click at [70, 109] on span "Documents" at bounding box center [71, 112] width 35 height 8
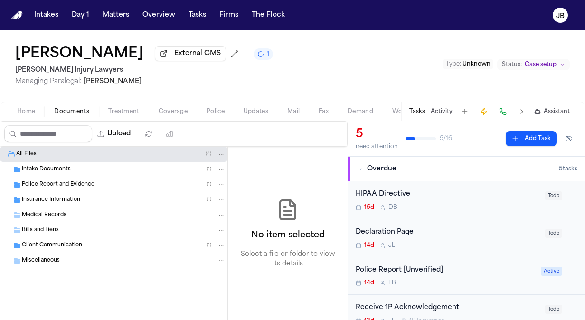
click at [75, 170] on div "Intake Documents ( 1 )" at bounding box center [124, 169] width 204 height 9
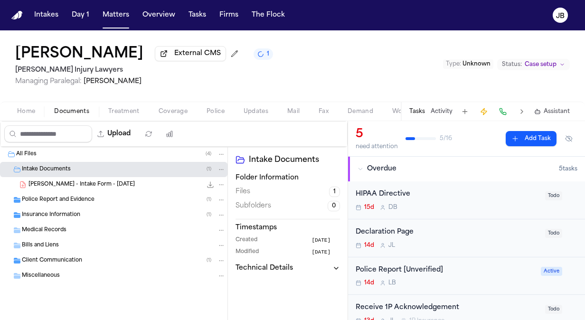
click at [67, 208] on div "Insurance Information ( 1 )" at bounding box center [113, 214] width 227 height 15
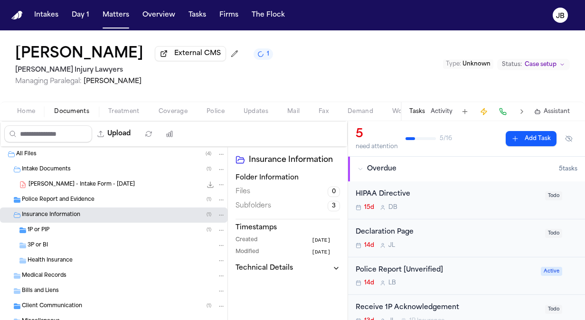
click at [75, 202] on span "Police Report and Evidence" at bounding box center [58, 200] width 73 height 8
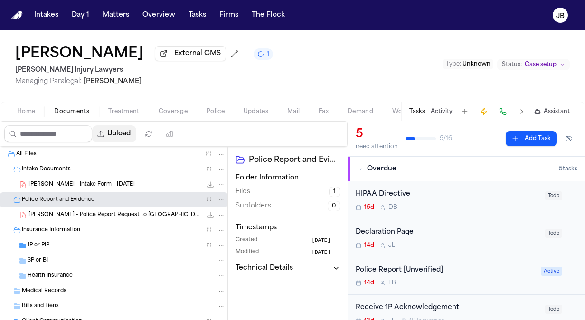
click at [124, 135] on button "Upload" at bounding box center [114, 133] width 44 height 17
select select "**********"
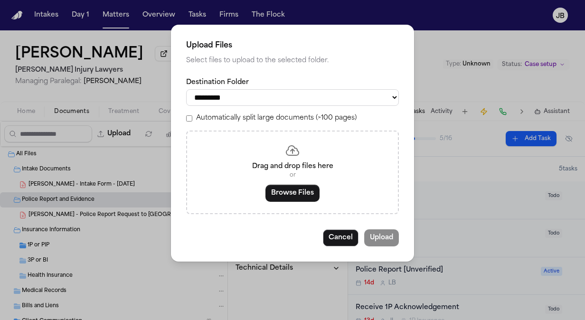
click at [280, 203] on div "Drag and drop files here or Browse Files" at bounding box center [292, 172] width 213 height 84
click at [287, 197] on button "Browse Files" at bounding box center [292, 193] width 54 height 17
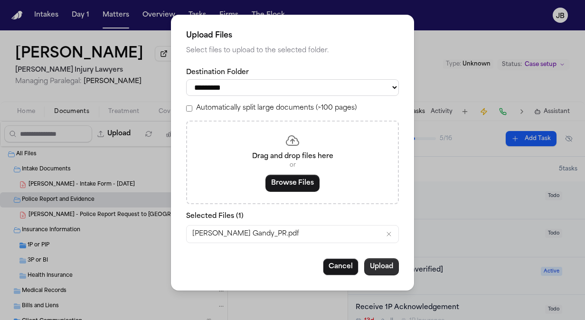
click at [391, 267] on button "Upload" at bounding box center [381, 266] width 35 height 17
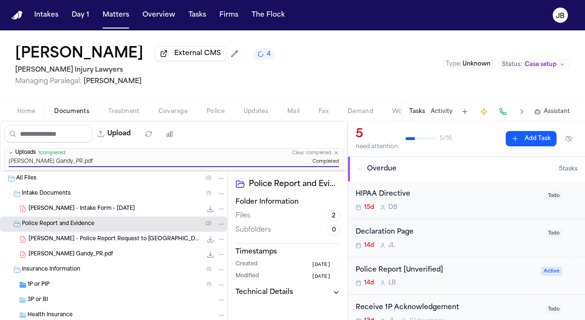
click at [124, 250] on div "J. Gandy_PR.pdf 5.1 MB • PDF" at bounding box center [126, 254] width 197 height 9
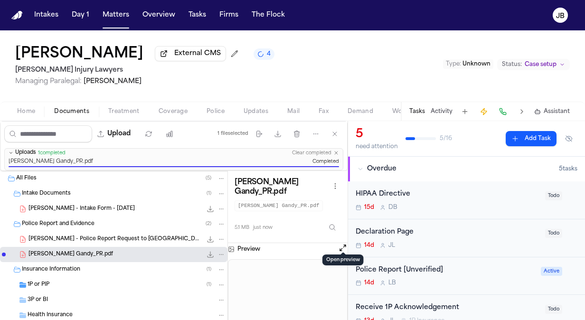
click at [344, 243] on button "Open preview" at bounding box center [342, 247] width 9 height 9
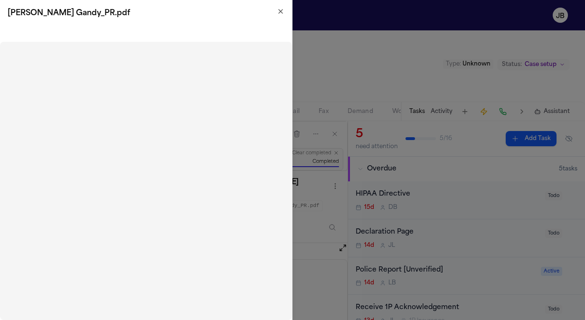
click at [280, 9] on icon "button" at bounding box center [281, 12] width 8 height 8
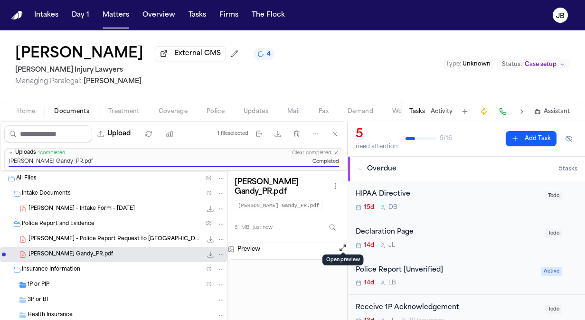
click at [345, 243] on button "Open preview" at bounding box center [342, 247] width 9 height 9
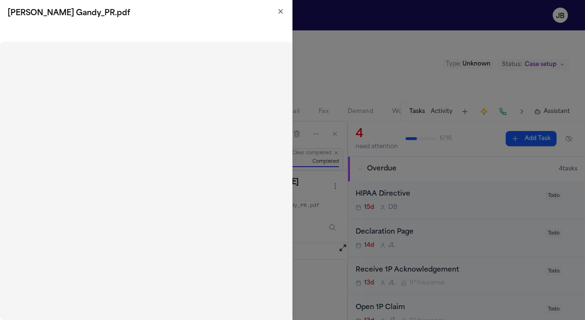
click at [279, 11] on icon "button" at bounding box center [281, 12] width 8 height 8
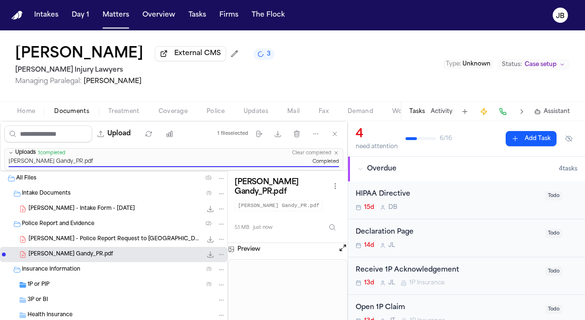
click at [84, 205] on span "J. Gandy - Intake Form - 9.25.25" at bounding box center [81, 209] width 106 height 8
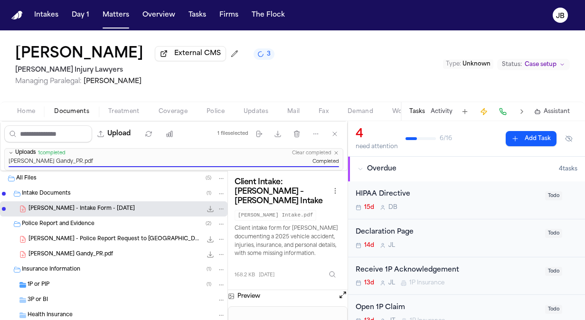
click at [63, 281] on div "1P or PIP ( 1 )" at bounding box center [127, 284] width 198 height 9
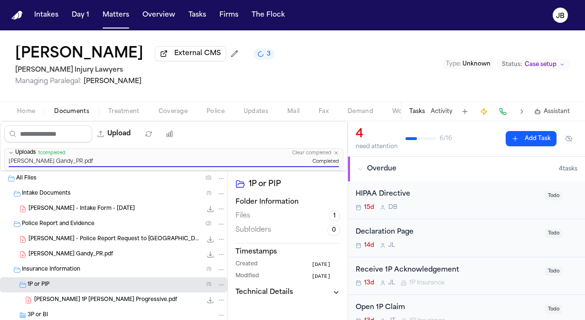
click at [136, 292] on div "J. Gandy 1P LOR Progressive.pdf 78.7 KB • PDF" at bounding box center [113, 299] width 227 height 15
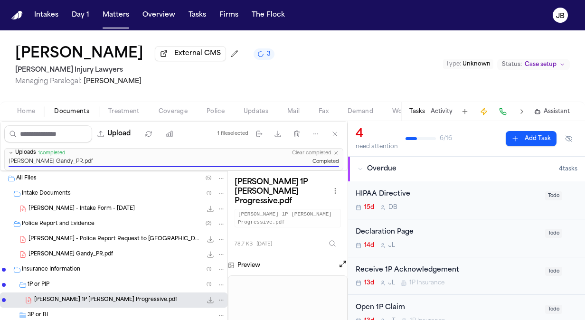
click at [345, 259] on button "Open preview" at bounding box center [342, 263] width 9 height 9
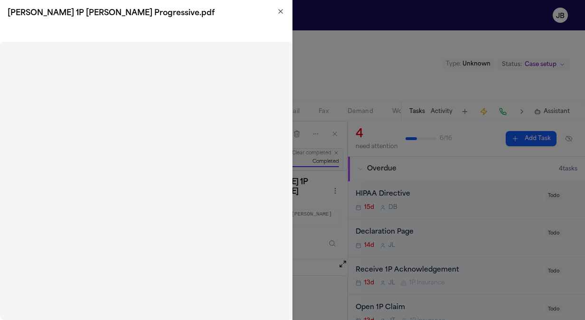
click at [285, 11] on div "J. Gandy 1P LOR Progressive.pdf" at bounding box center [146, 13] width 292 height 27
click at [279, 12] on icon "button" at bounding box center [281, 11] width 4 height 4
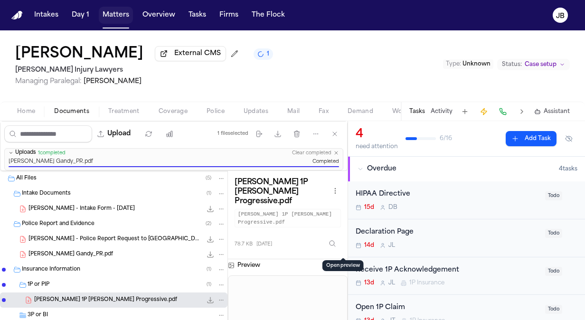
click at [109, 18] on button "Matters" at bounding box center [116, 15] width 34 height 17
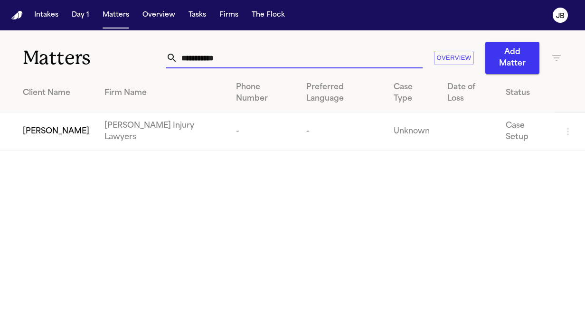
drag, startPoint x: 231, startPoint y: 51, endPoint x: 86, endPoint y: 73, distance: 146.3
click at [86, 73] on div "**********" at bounding box center [292, 52] width 585 height 44
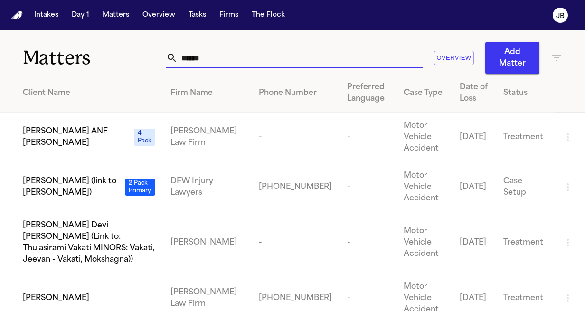
type input "******"
click at [122, 273] on td "Adnaan Iqbal" at bounding box center [81, 298] width 163 height 50
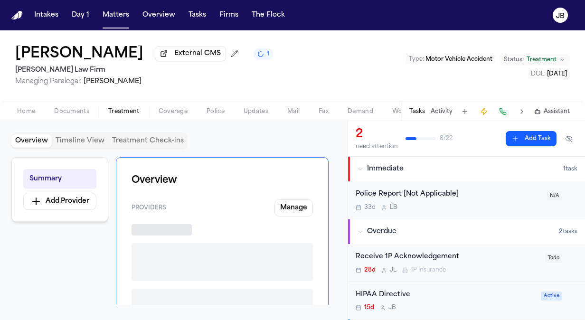
click at [134, 110] on span "Treatment" at bounding box center [123, 112] width 31 height 8
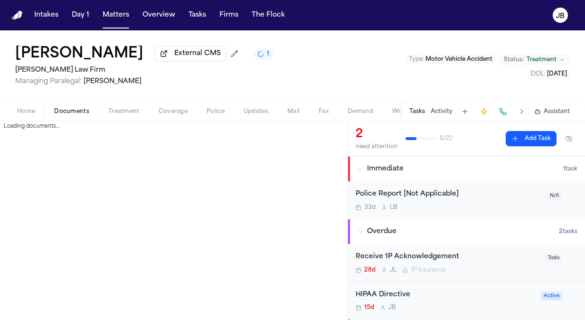
click at [73, 116] on span "button" at bounding box center [71, 116] width 46 height 1
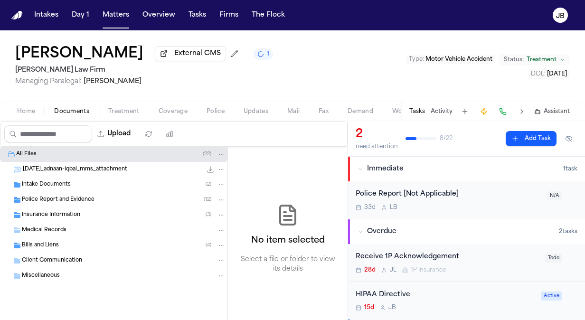
click at [65, 241] on div "Bills and Liens ( 4 )" at bounding box center [124, 245] width 204 height 9
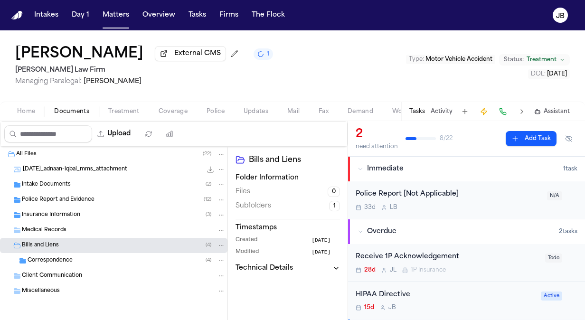
click at [100, 256] on div "Correspondence ( 4 )" at bounding box center [127, 260] width 198 height 9
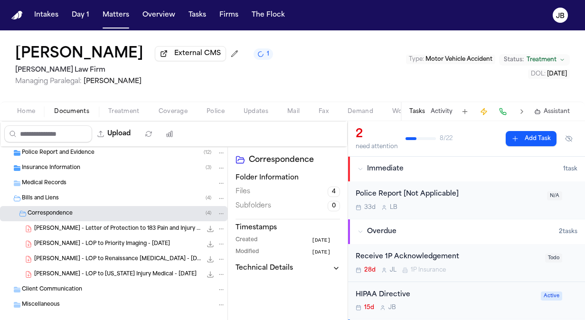
scroll to position [54, 0]
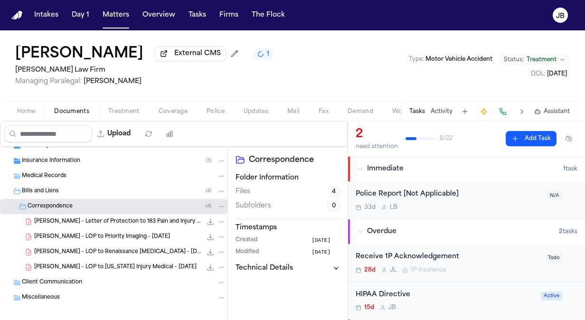
click at [84, 263] on span "A. Iqbal - LOP to Texas Injury Medical - 9.4.25" at bounding box center [115, 267] width 162 height 8
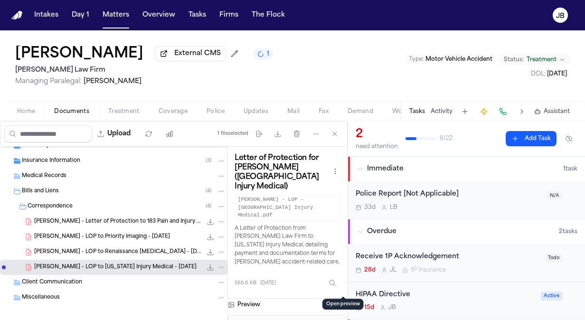
click at [342, 298] on button at bounding box center [342, 304] width 9 height 12
click at [342, 298] on button "Open preview" at bounding box center [342, 302] width 9 height 9
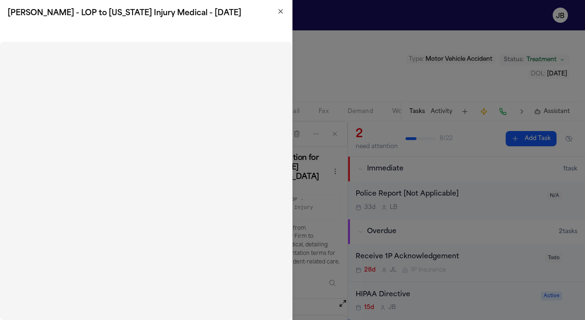
click at [275, 9] on h2 "A. Iqbal - LOP to Texas Injury Medical - 9.4.25" at bounding box center [146, 13] width 277 height 11
click at [277, 4] on div "A. Iqbal - LOP to Texas Injury Medical - 9.4.25" at bounding box center [146, 13] width 292 height 27
click at [279, 12] on icon "button" at bounding box center [281, 11] width 4 height 4
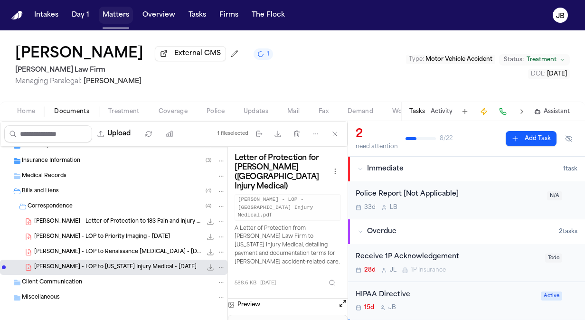
click at [112, 16] on button "Matters" at bounding box center [116, 15] width 34 height 17
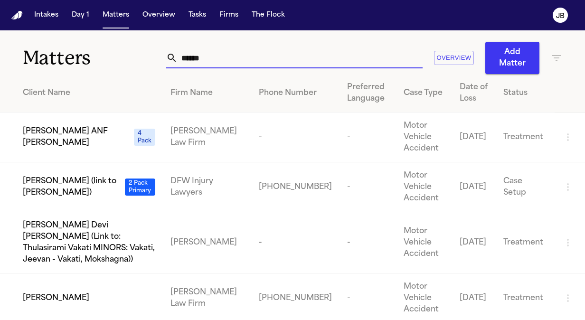
drag, startPoint x: 210, startPoint y: 54, endPoint x: 104, endPoint y: 63, distance: 106.2
click at [104, 63] on div "Matters ****** Overview Add Matter" at bounding box center [292, 52] width 585 height 44
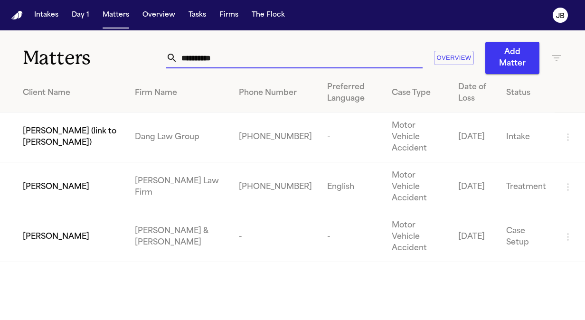
type input "**********"
click at [72, 181] on span "Calvin Vernon" at bounding box center [56, 186] width 66 height 11
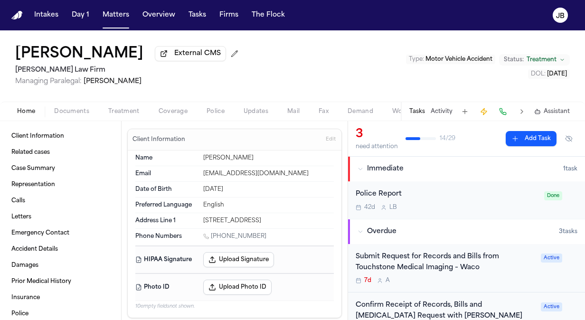
click at [74, 112] on span "Documents" at bounding box center [71, 112] width 35 height 8
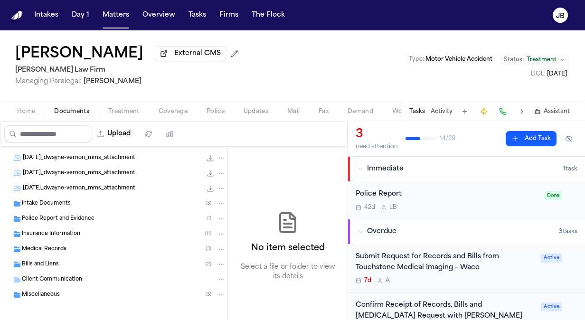
scroll to position [61, 0]
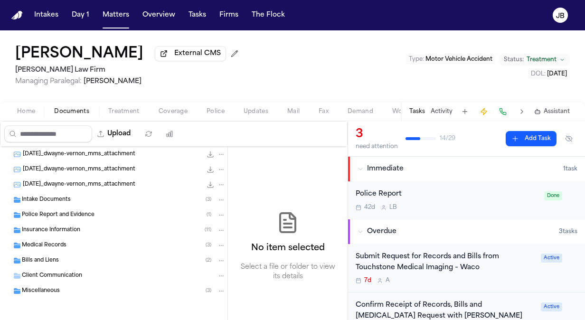
click at [146, 265] on div "Bills and Liens ( 2 )" at bounding box center [113, 260] width 227 height 15
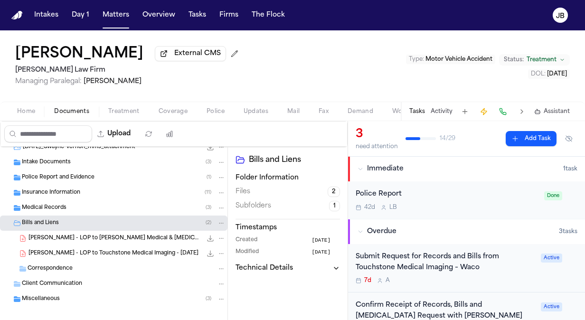
scroll to position [106, 0]
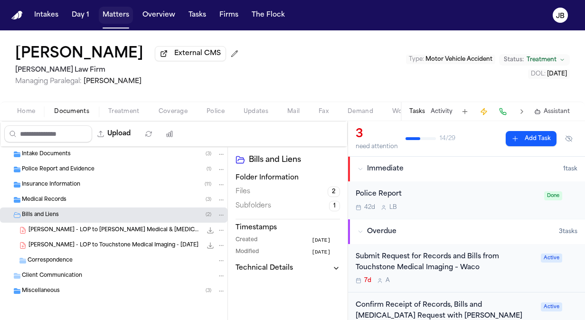
click at [119, 9] on button "Matters" at bounding box center [116, 15] width 34 height 17
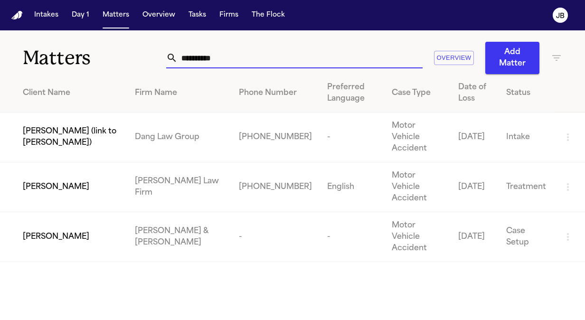
drag, startPoint x: 218, startPoint y: 59, endPoint x: 49, endPoint y: 68, distance: 169.2
click at [49, 68] on div "**********" at bounding box center [292, 52] width 585 height 44
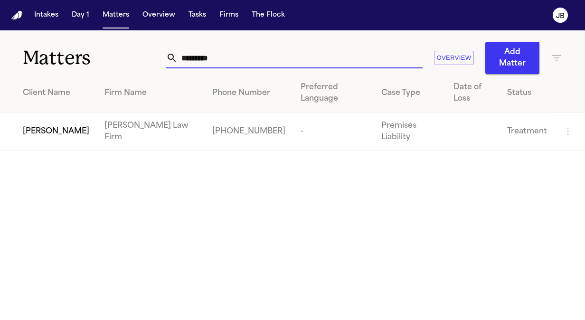
type input "*********"
click at [31, 126] on span "San Juana Perez" at bounding box center [56, 131] width 66 height 11
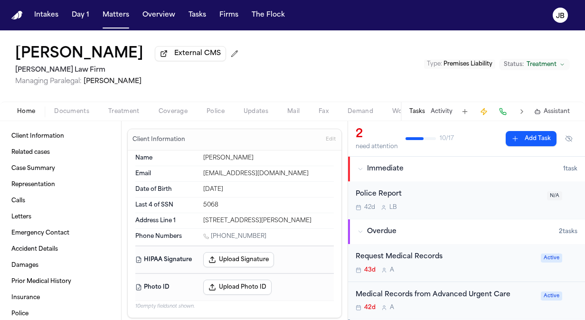
click at [501, 306] on div "42d A" at bounding box center [444, 308] width 179 height 8
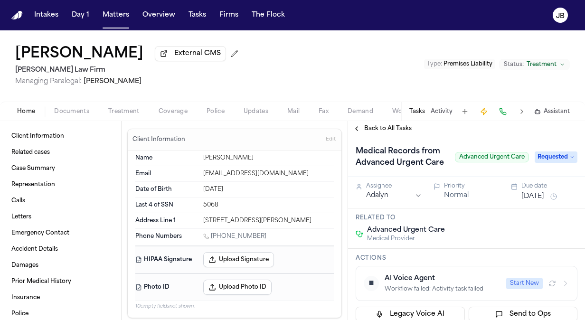
click at [545, 159] on span "Requested" at bounding box center [555, 156] width 43 height 11
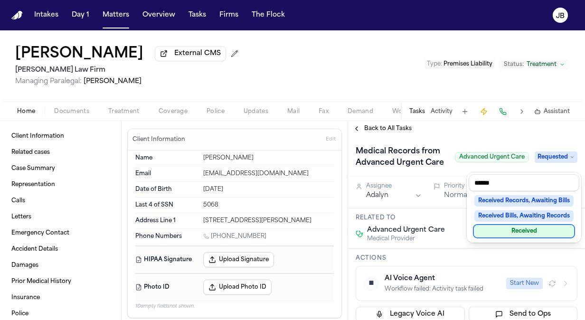
type input "******"
click at [528, 230] on div "Received" at bounding box center [523, 230] width 99 height 11
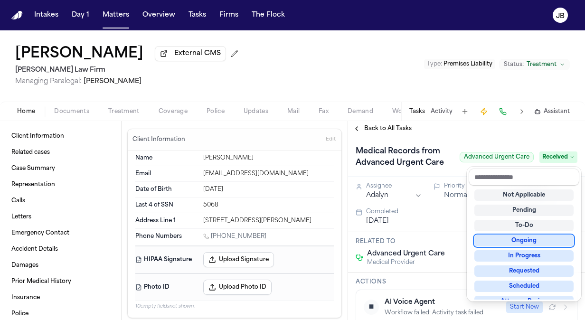
click at [306, 83] on div "San Juana Perez External CMS Ruy Mireles Law Firm Managing Paralegal: Jessica B…" at bounding box center [292, 174] width 585 height 289
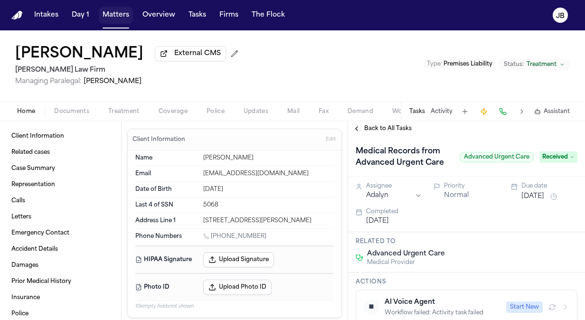
click at [126, 17] on button "Matters" at bounding box center [116, 15] width 34 height 17
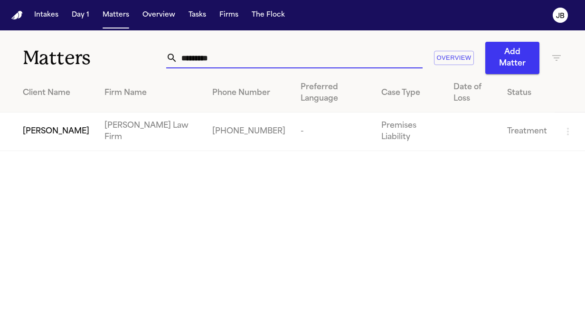
click at [233, 48] on input "*********" at bounding box center [299, 57] width 245 height 21
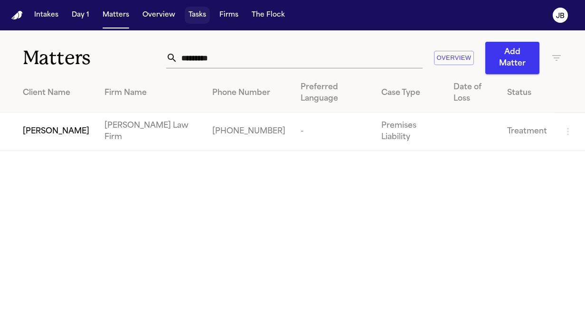
click at [190, 21] on button "Tasks" at bounding box center [197, 15] width 25 height 17
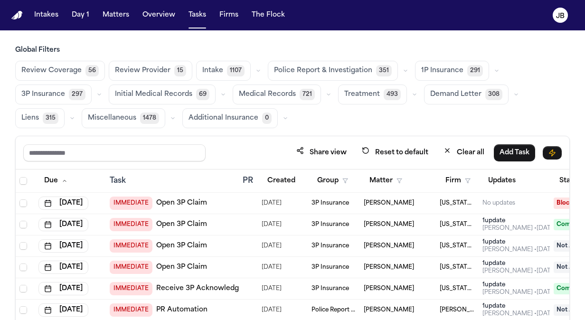
drag, startPoint x: 384, startPoint y: 106, endPoint x: 395, endPoint y: 39, distance: 67.7
click at [395, 39] on main "Global Filters Review Coverage 56 Review Provider 15 Intake 1107 Police Report …" at bounding box center [292, 174] width 585 height 289
click at [131, 12] on button "Matters" at bounding box center [116, 15] width 34 height 17
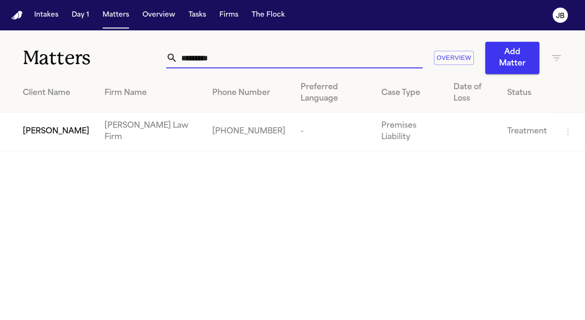
drag, startPoint x: 220, startPoint y: 56, endPoint x: 118, endPoint y: 36, distance: 103.9
click at [118, 36] on div "Matters ********* Overview Add Matter" at bounding box center [292, 52] width 585 height 44
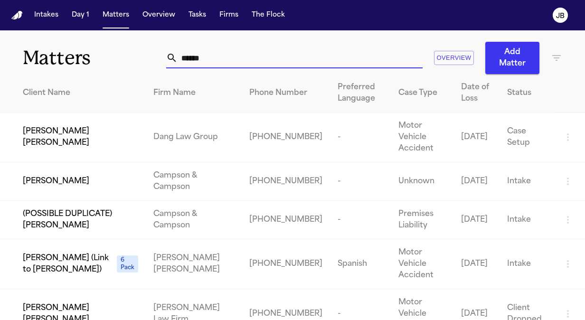
type input "******"
click at [85, 302] on span "Julio Alexander Blanco Viana" at bounding box center [80, 313] width 115 height 23
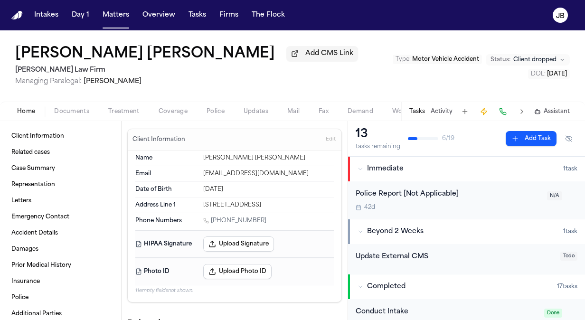
click at [75, 112] on span "Documents" at bounding box center [71, 112] width 35 height 8
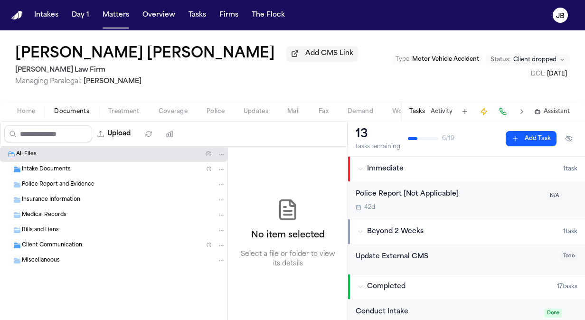
click at [41, 242] on span "Client Communication" at bounding box center [52, 246] width 60 height 8
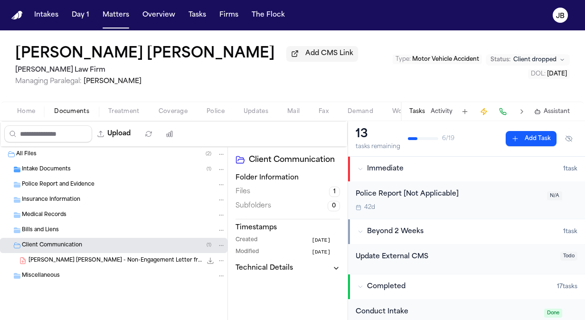
click at [137, 256] on div "J. Blanco Viana - Non-Engagement Letter from Ruy Mireles Law Firm - 8.5.25 326.…" at bounding box center [126, 260] width 197 height 9
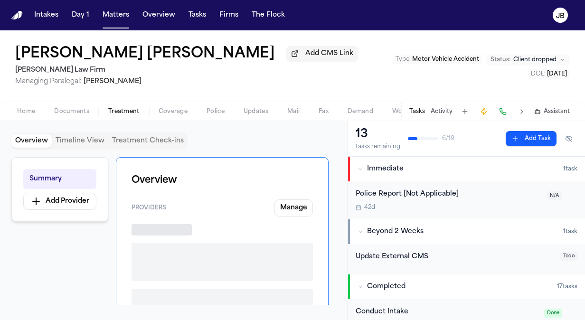
click at [121, 106] on button "Treatment" at bounding box center [124, 111] width 50 height 11
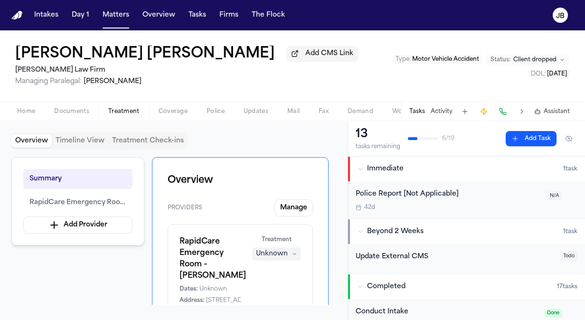
click at [108, 6] on nav "Intakes Day 1 Matters Overview Tasks Firms The Flock JB" at bounding box center [292, 15] width 585 height 30
click at [110, 10] on button "Matters" at bounding box center [116, 15] width 34 height 17
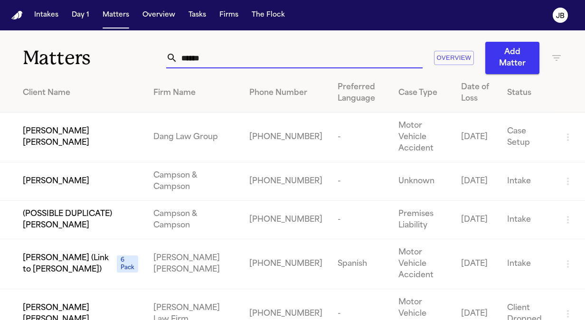
drag, startPoint x: 228, startPoint y: 57, endPoint x: 49, endPoint y: 74, distance: 179.6
click at [49, 74] on div "Matters ****** Overview Add Matter" at bounding box center [292, 52] width 585 height 44
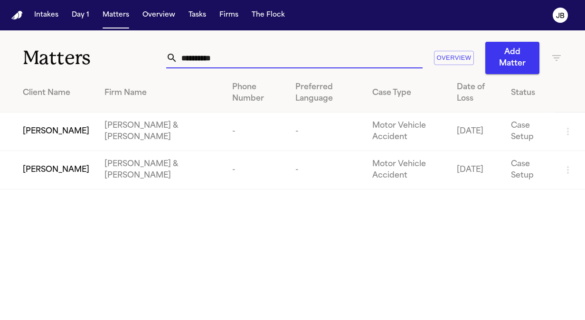
drag, startPoint x: 231, startPoint y: 63, endPoint x: 79, endPoint y: 46, distance: 152.8
click at [79, 46] on div "**********" at bounding box center [292, 52] width 585 height 44
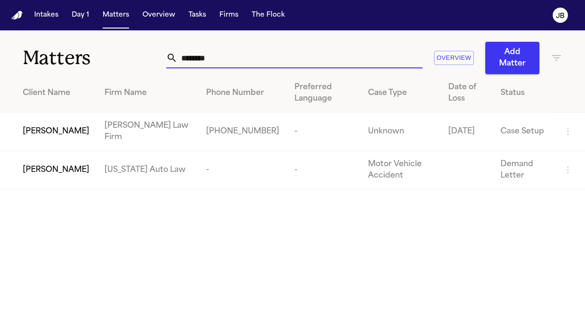
type input "********"
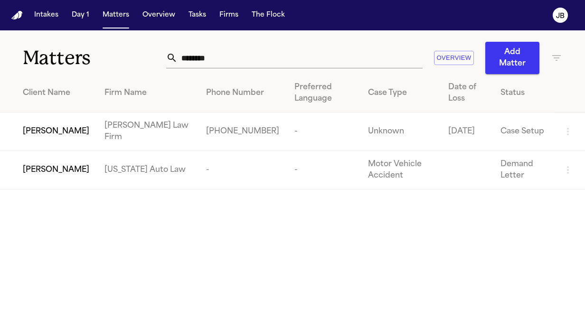
click at [57, 130] on span "Nickolas Smyczynski" at bounding box center [56, 131] width 66 height 11
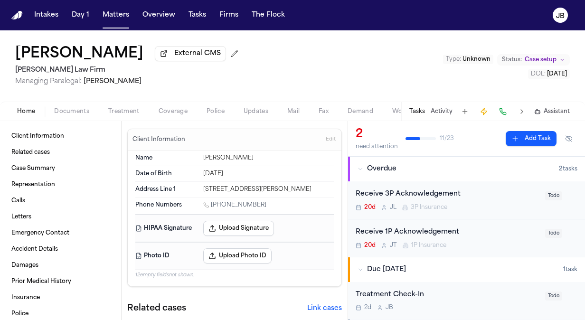
click at [169, 106] on button "Coverage" at bounding box center [173, 111] width 48 height 11
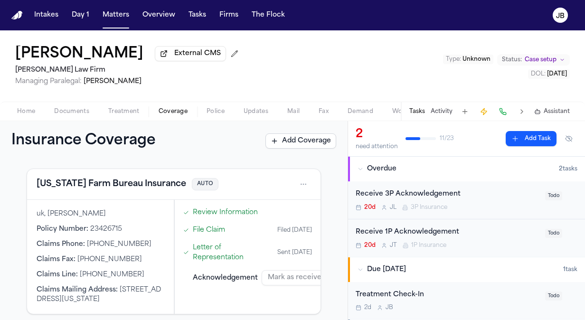
scroll to position [232, 0]
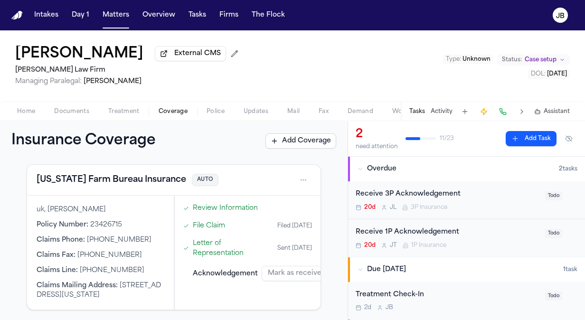
click at [294, 177] on html "Intakes Day 1 Matters Overview Tasks Firms The Flock JB Nickolas Smyczynski Ext…" at bounding box center [292, 160] width 585 height 320
click at [268, 204] on div "View coverage details" at bounding box center [265, 203] width 71 height 25
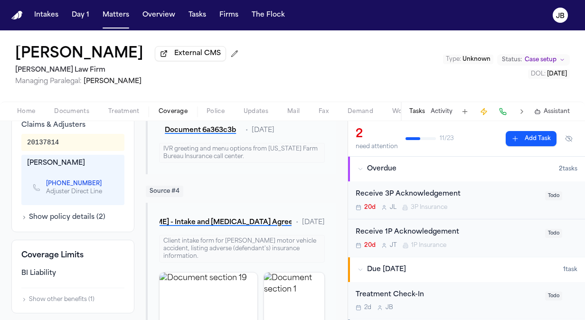
scroll to position [432, 0]
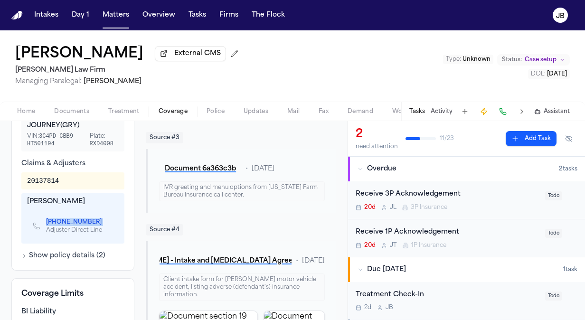
drag, startPoint x: 97, startPoint y: 208, endPoint x: 41, endPoint y: 207, distance: 56.0
click at [41, 218] on div "+1 (956) 787-3493 Adjuster Direct Line" at bounding box center [71, 226] width 76 height 16
copy span "+1 (956) 787-3493"
click at [2, 184] on div "Texas Farm Bureau Insurance Third Party Coverage Auto Insurance 23426715 Insure…" at bounding box center [173, 273] width 347 height 1087
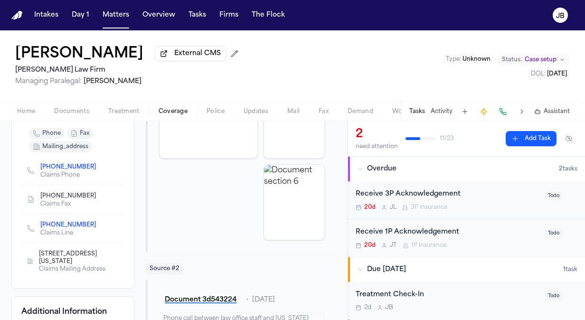
scroll to position [197, 0]
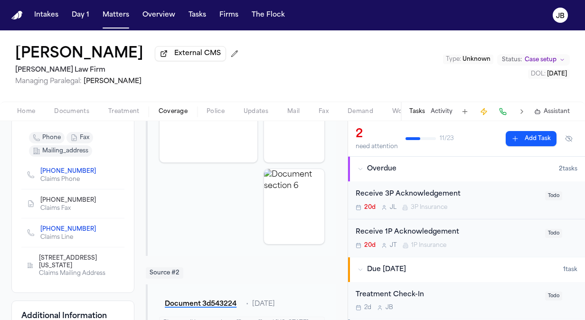
click at [98, 226] on icon "Copy to clipboard" at bounding box center [101, 229] width 6 height 6
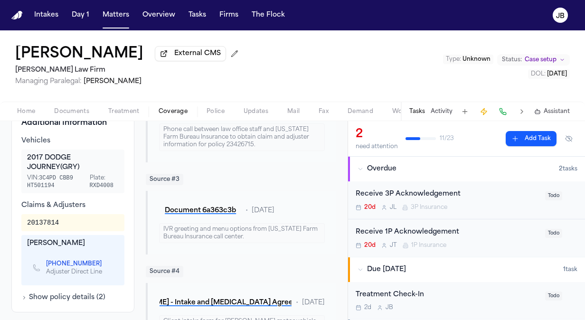
scroll to position [419, 0]
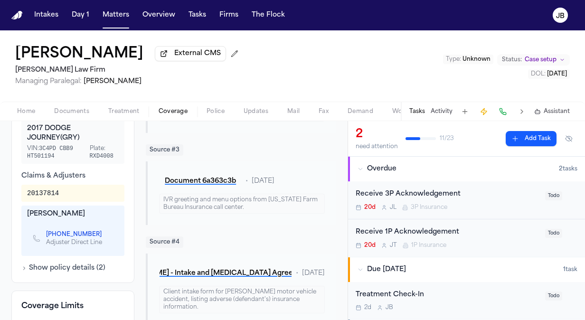
click at [105, 232] on icon "Copy to clipboard" at bounding box center [106, 234] width 3 height 4
click at [272, 90] on div "Nickolas Smyczynski External CMS Ruy Mireles Law Firm Managing Paralegal: Jessi…" at bounding box center [292, 65] width 585 height 71
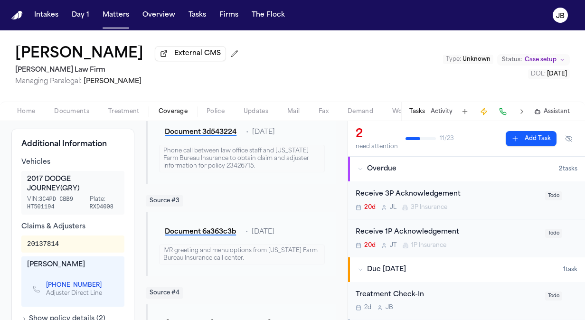
scroll to position [371, 0]
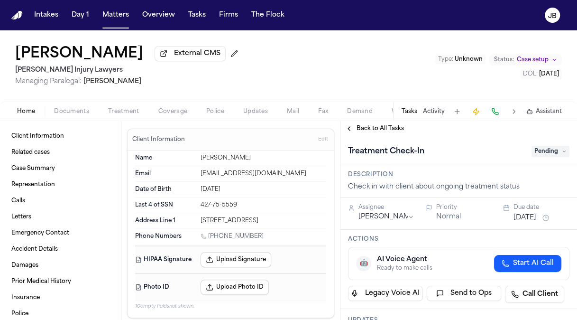
drag, startPoint x: 257, startPoint y: 239, endPoint x: 209, endPoint y: 244, distance: 47.7
click at [209, 242] on div "1 (662) 403-9962" at bounding box center [264, 236] width 126 height 9
copy link "(662) 403-9962"
click at [115, 8] on button "Matters" at bounding box center [116, 15] width 34 height 17
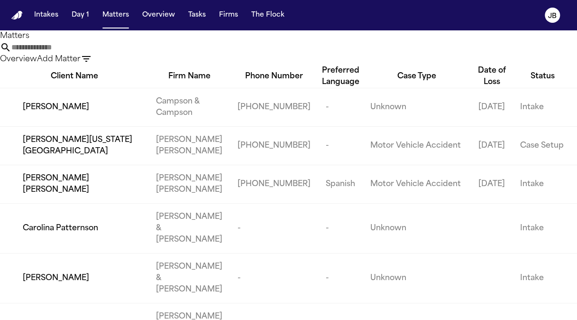
click at [87, 53] on input "text" at bounding box center [49, 47] width 76 height 11
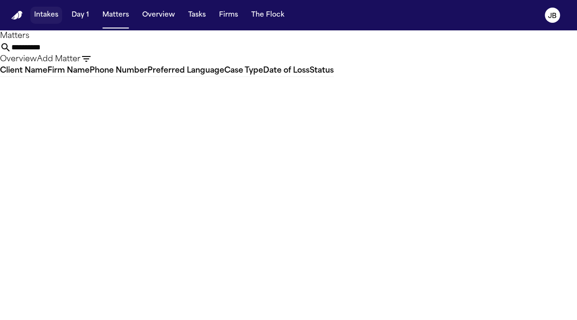
type input "**********"
click at [47, 16] on button "Intakes" at bounding box center [46, 15] width 32 height 17
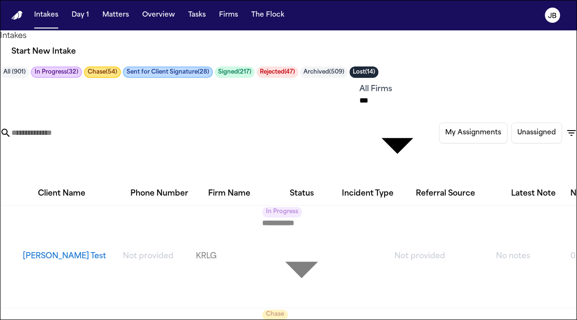
click at [87, 127] on input "text" at bounding box center [49, 132] width 76 height 11
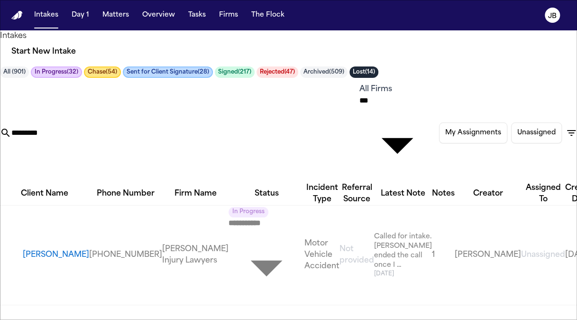
type input "*********"
click at [31, 249] on button "James Pope" at bounding box center [56, 254] width 66 height 11
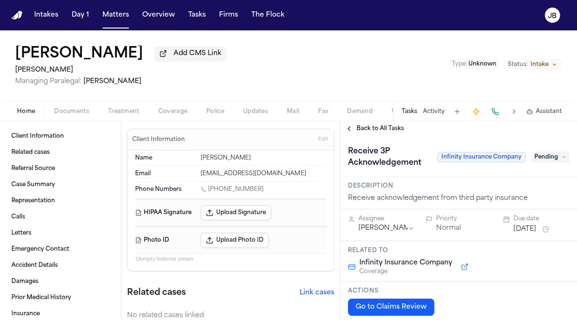
click at [88, 115] on span "Documents" at bounding box center [71, 112] width 35 height 8
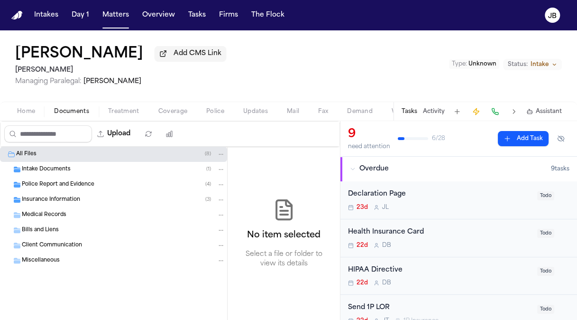
click at [38, 199] on span "Insurance Information" at bounding box center [51, 200] width 58 height 8
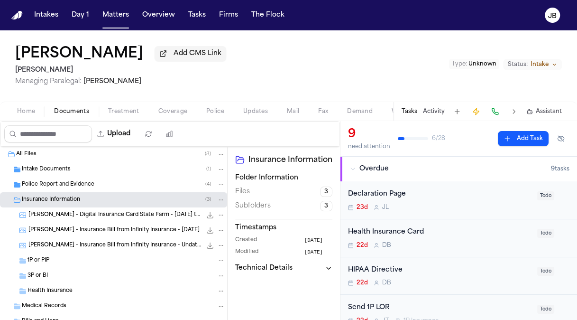
click at [95, 264] on div "1P or PIP" at bounding box center [113, 260] width 227 height 15
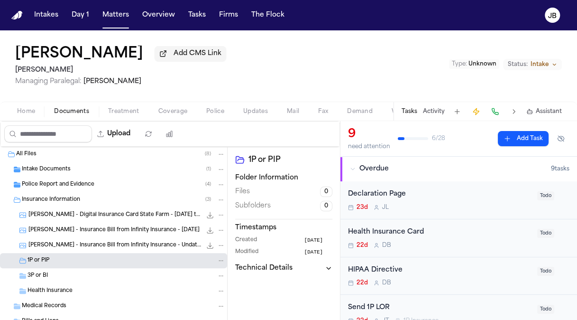
click at [94, 278] on div "3P or BI" at bounding box center [127, 275] width 198 height 9
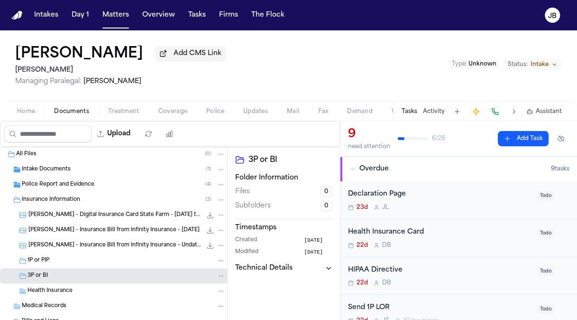
click at [41, 186] on span "Police Report and Evidence" at bounding box center [58, 185] width 73 height 8
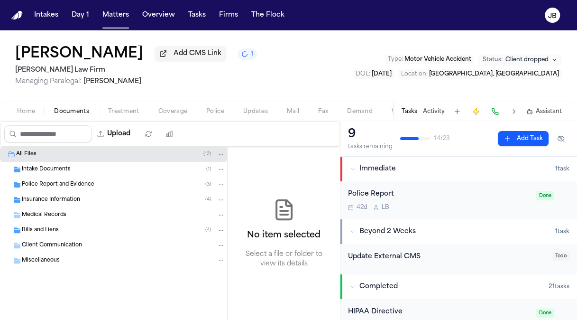
click at [25, 111] on span "Home" at bounding box center [26, 112] width 18 height 8
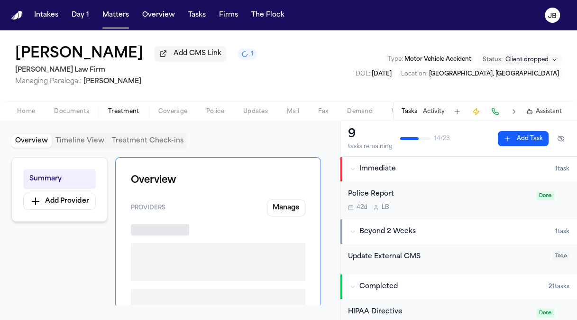
click at [126, 110] on span "Treatment" at bounding box center [123, 112] width 31 height 8
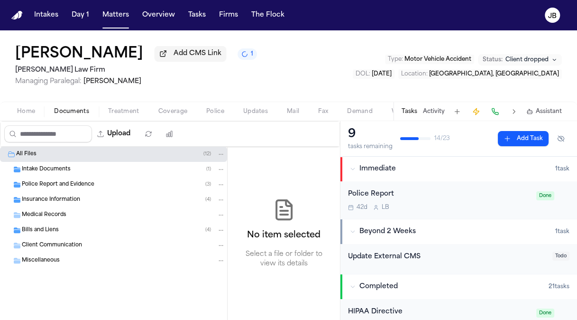
click at [78, 109] on span "Documents" at bounding box center [71, 112] width 35 height 8
click at [44, 166] on span "Intake Documents" at bounding box center [46, 170] width 49 height 8
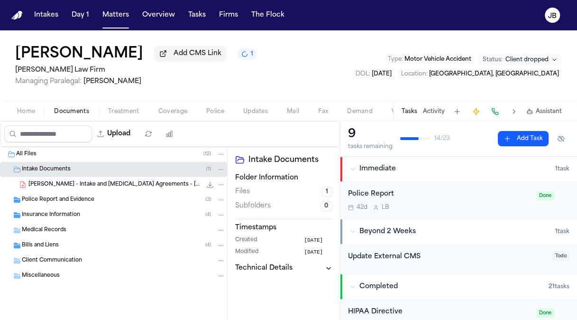
click at [52, 199] on span "Police Report and Evidence" at bounding box center [58, 200] width 73 height 8
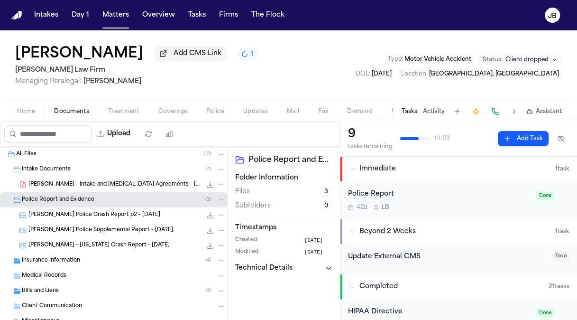
click at [54, 262] on span "Insurance Information" at bounding box center [51, 261] width 58 height 8
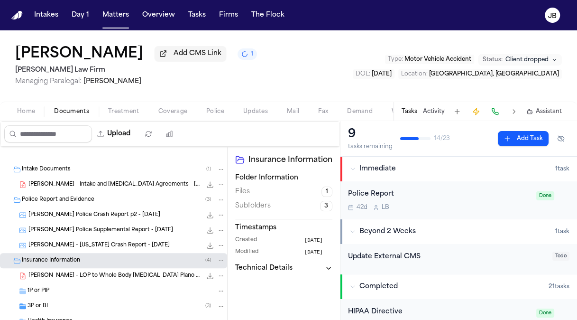
scroll to position [91, 0]
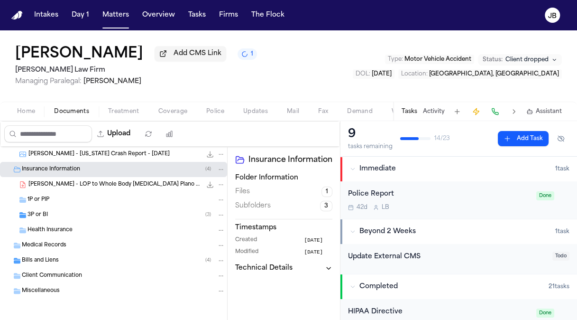
click at [40, 269] on div "Client Communication" at bounding box center [113, 275] width 227 height 15
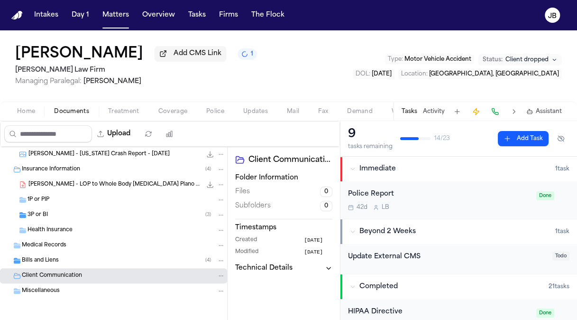
click at [93, 212] on div "3P or BI ( 3 )" at bounding box center [127, 215] width 198 height 9
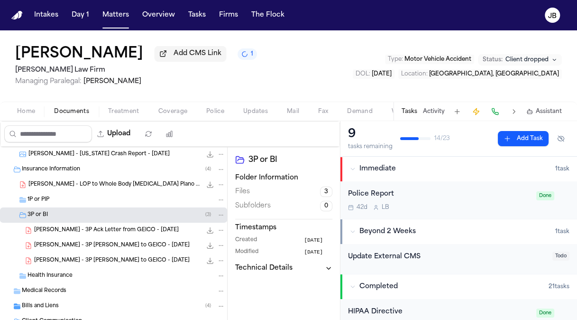
scroll to position [137, 0]
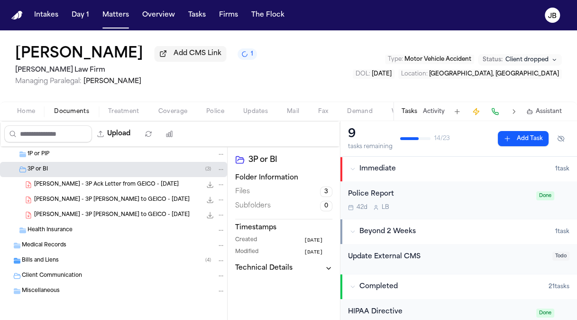
click at [26, 257] on span "Bills and Liens" at bounding box center [40, 261] width 37 height 8
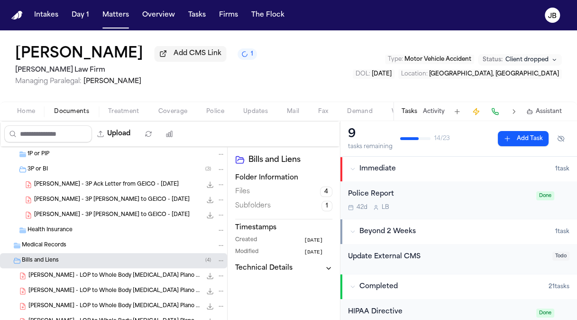
scroll to position [213, 0]
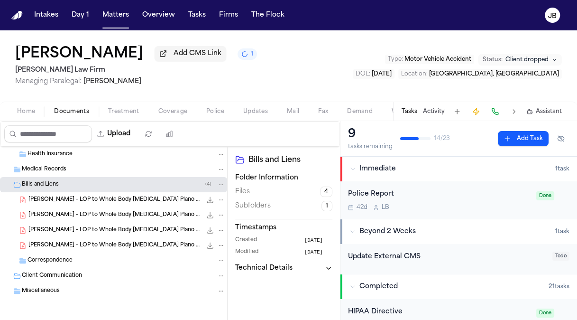
click at [22, 284] on div "Miscellaneous" at bounding box center [113, 290] width 227 height 15
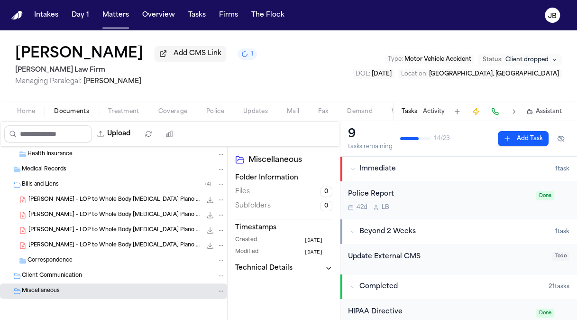
click at [31, 273] on span "Client Communication" at bounding box center [52, 276] width 60 height 8
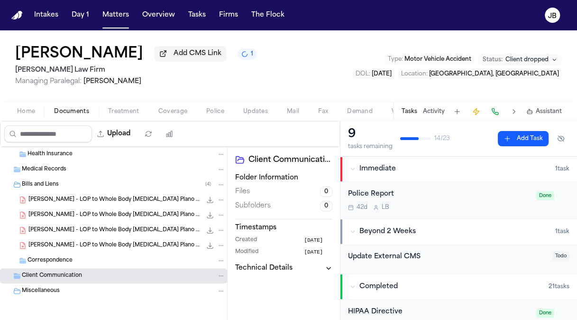
click at [67, 272] on span "Client Communication" at bounding box center [52, 276] width 60 height 8
click at [127, 134] on button "Upload" at bounding box center [114, 133] width 44 height 17
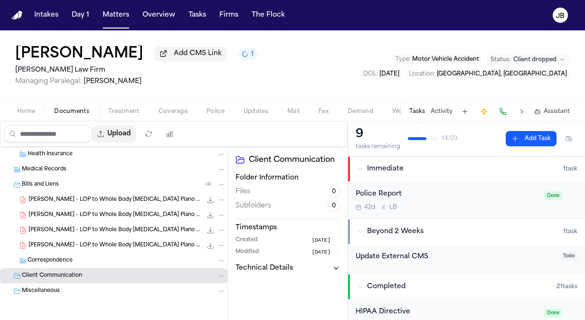
select select "**********"
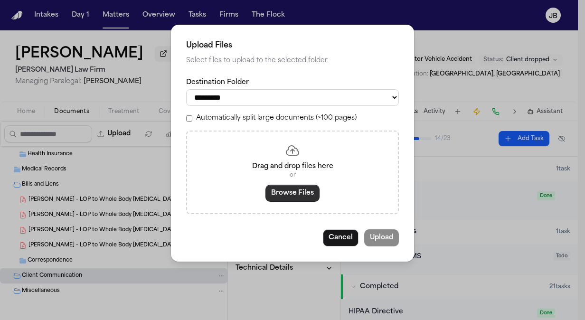
click at [288, 193] on button "Browse Files" at bounding box center [292, 193] width 54 height 17
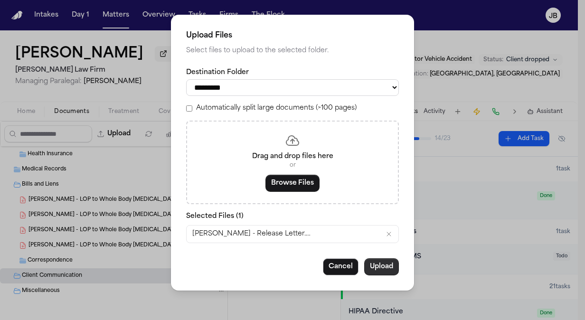
click at [385, 269] on button "Upload" at bounding box center [381, 266] width 35 height 17
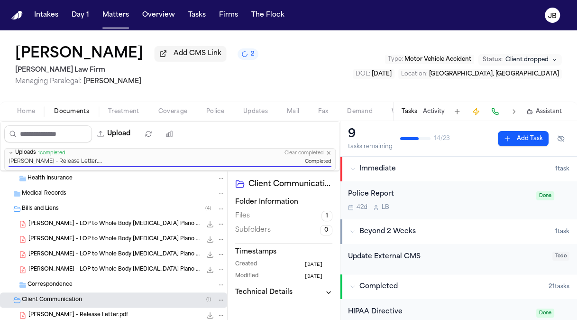
click at [277, 85] on div "Hadija Maiga Add CMS Link 2 Ruy Mireles Law Firm Managing Paralegal: Jessica Ba…" at bounding box center [288, 65] width 577 height 71
click at [286, 71] on div "Hadija Maiga Add CMS Link Ruy Mireles Law Firm Managing Paralegal: Jessica Barr…" at bounding box center [288, 65] width 577 height 71
